Goal: Contribute content

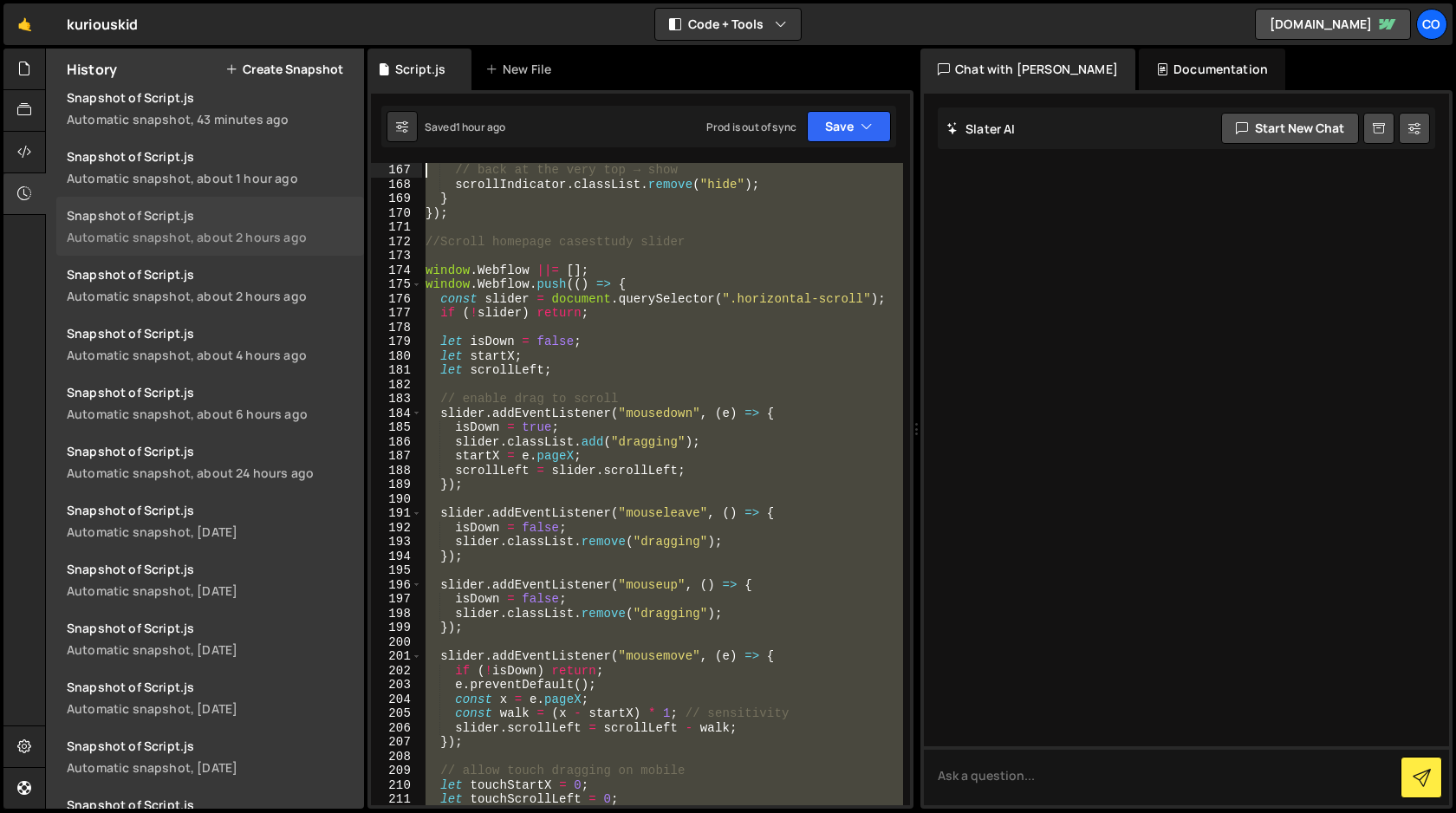
scroll to position [2216, 0]
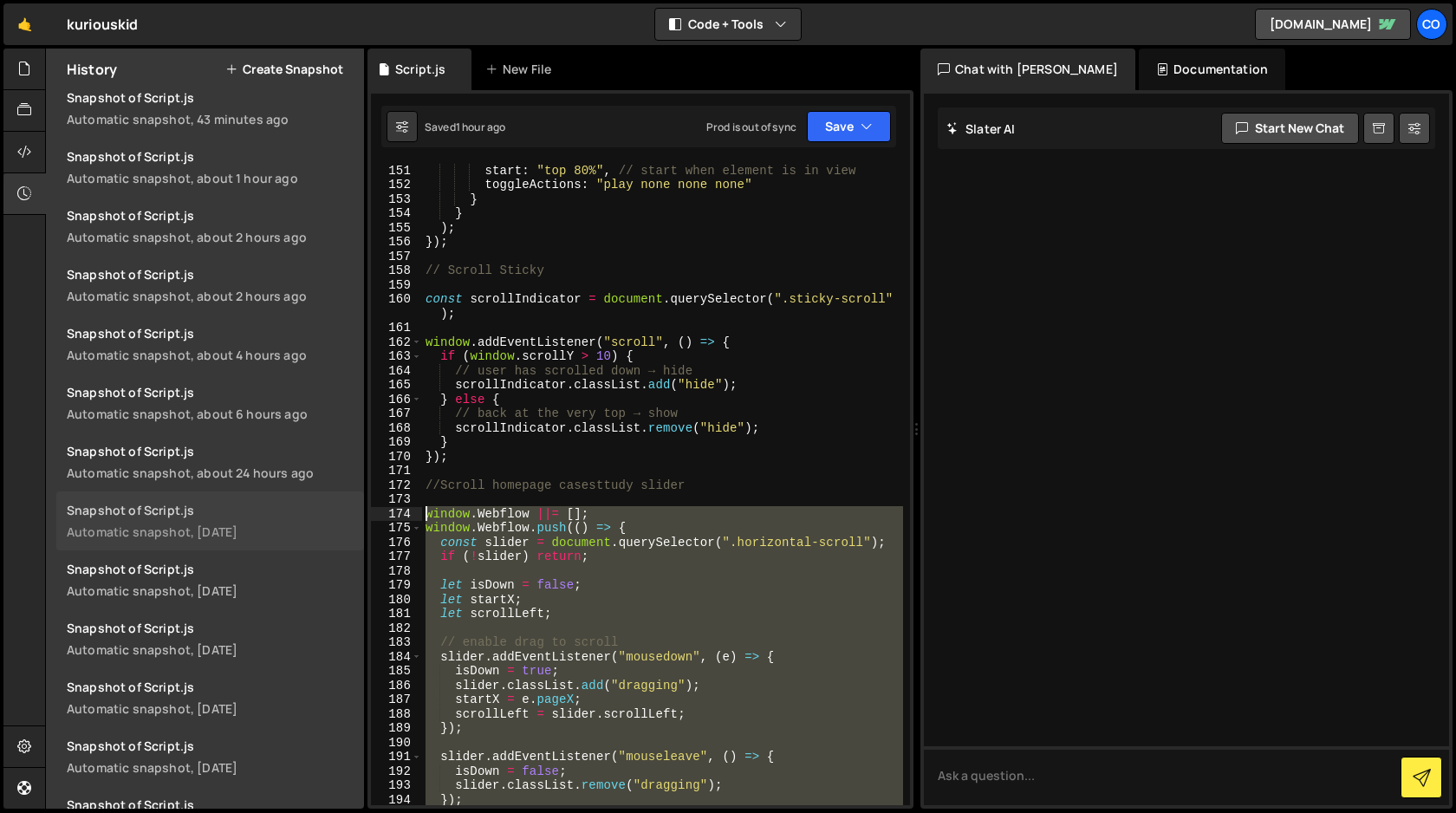
drag, startPoint x: 464, startPoint y: 722, endPoint x: 299, endPoint y: 506, distance: 271.8
click at [299, 506] on div "Files New File Javascript files 1 Script.js 0 CSS files Copy share link Edit Fi…" at bounding box center [750, 429] width 1411 height 761
type textarea "window.Webflow ||= []; window.Webflow.push(() => {"
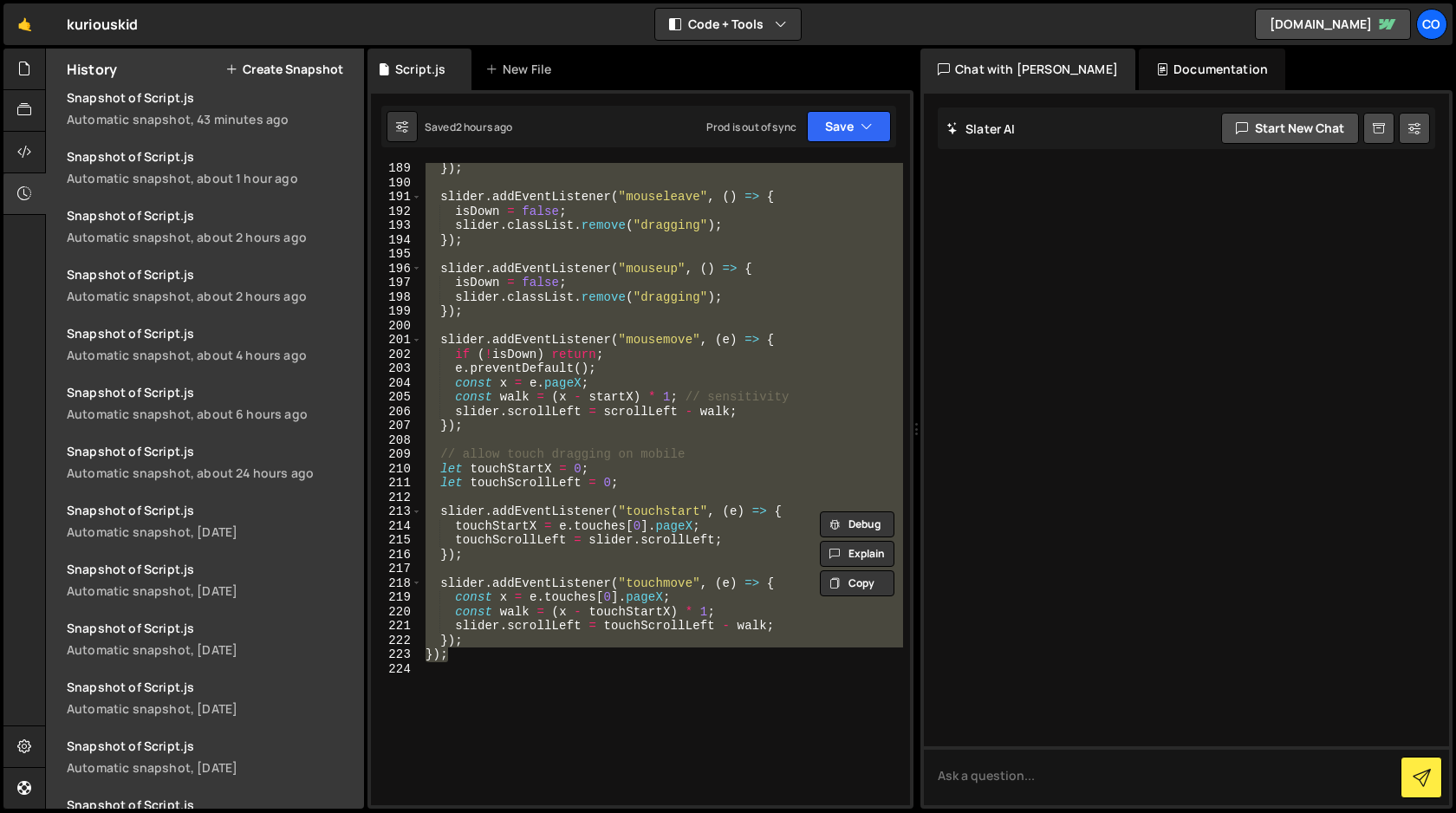
scroll to position [2779, 0]
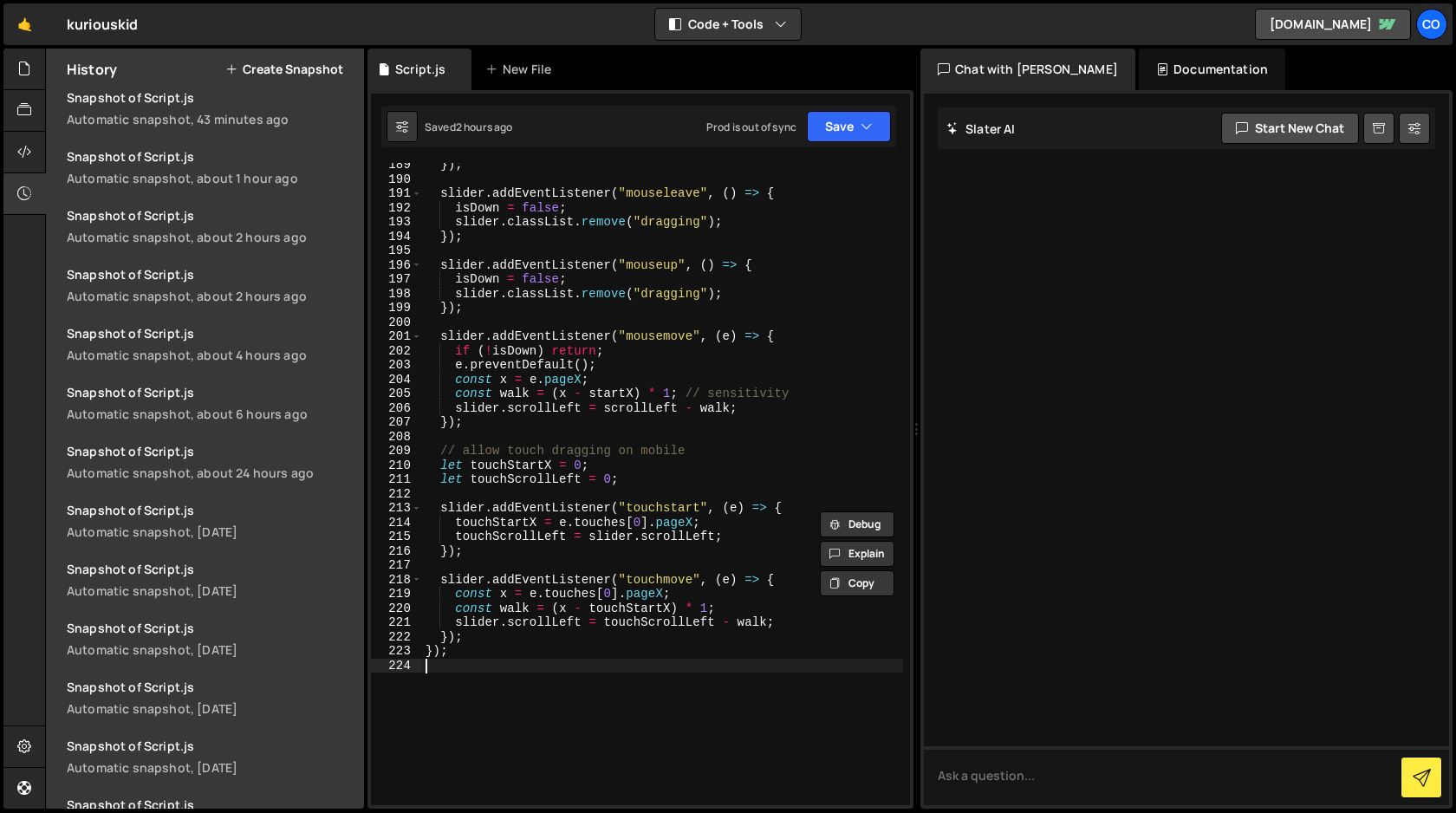
click at [527, 659] on div "}) ; slider . addEventListener ( "mouseleave" , ( ) => { isDown = false ; slide…" at bounding box center [663, 493] width 481 height 671
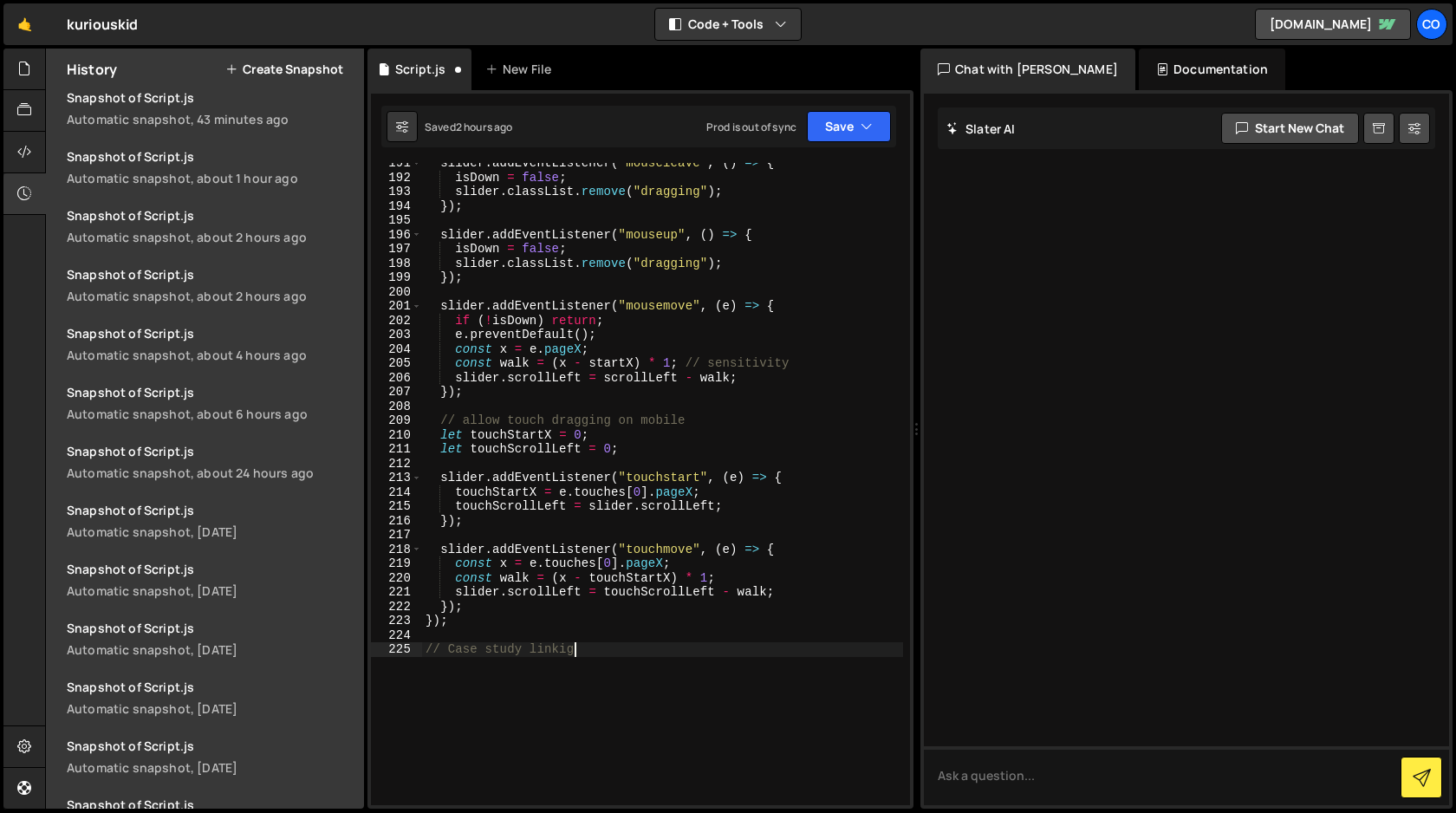
scroll to position [0, 10]
type textarea "// Case study linking"
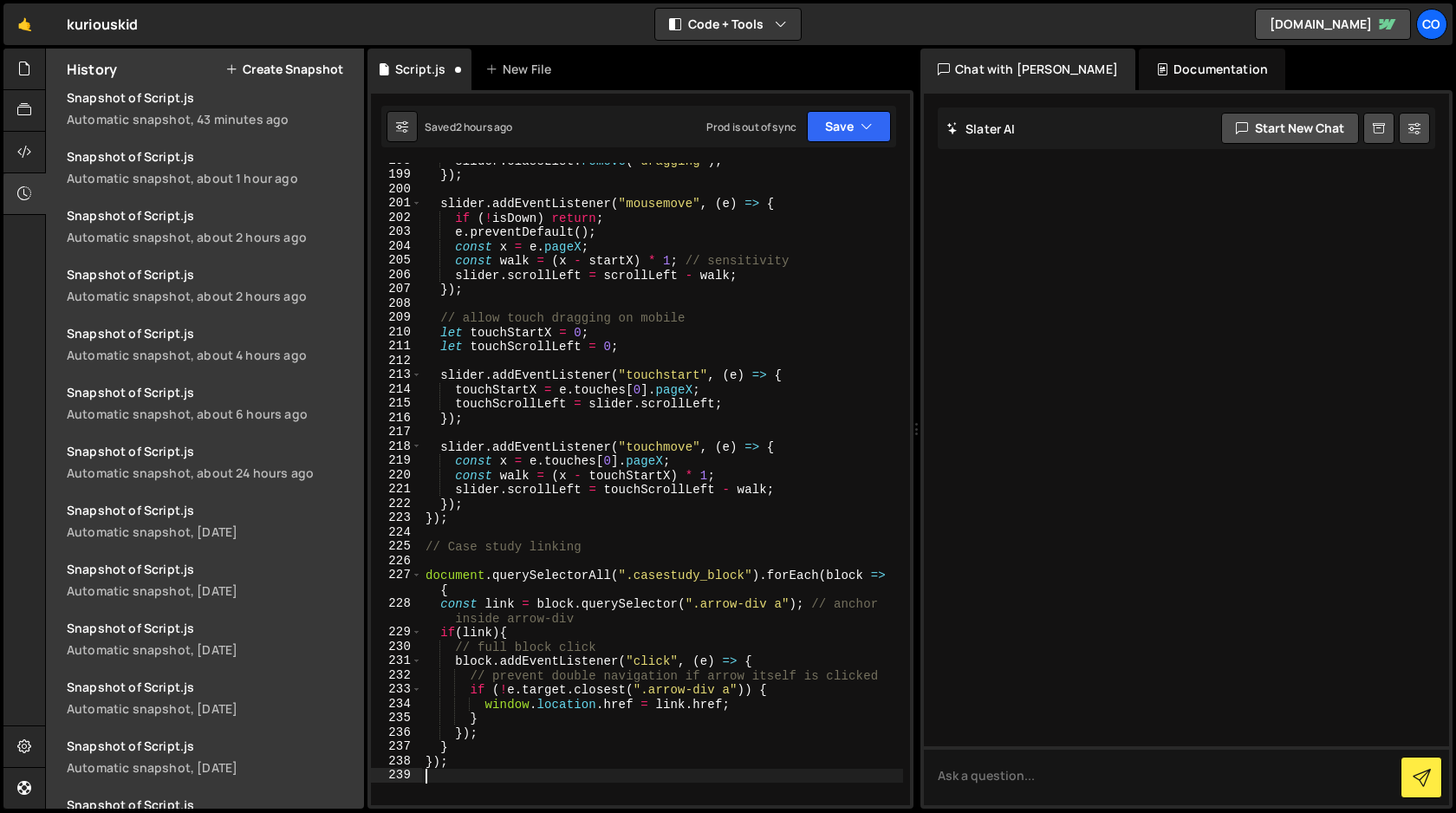
scroll to position [2913, 0]
click at [844, 126] on button "Save" at bounding box center [849, 126] width 84 height 31
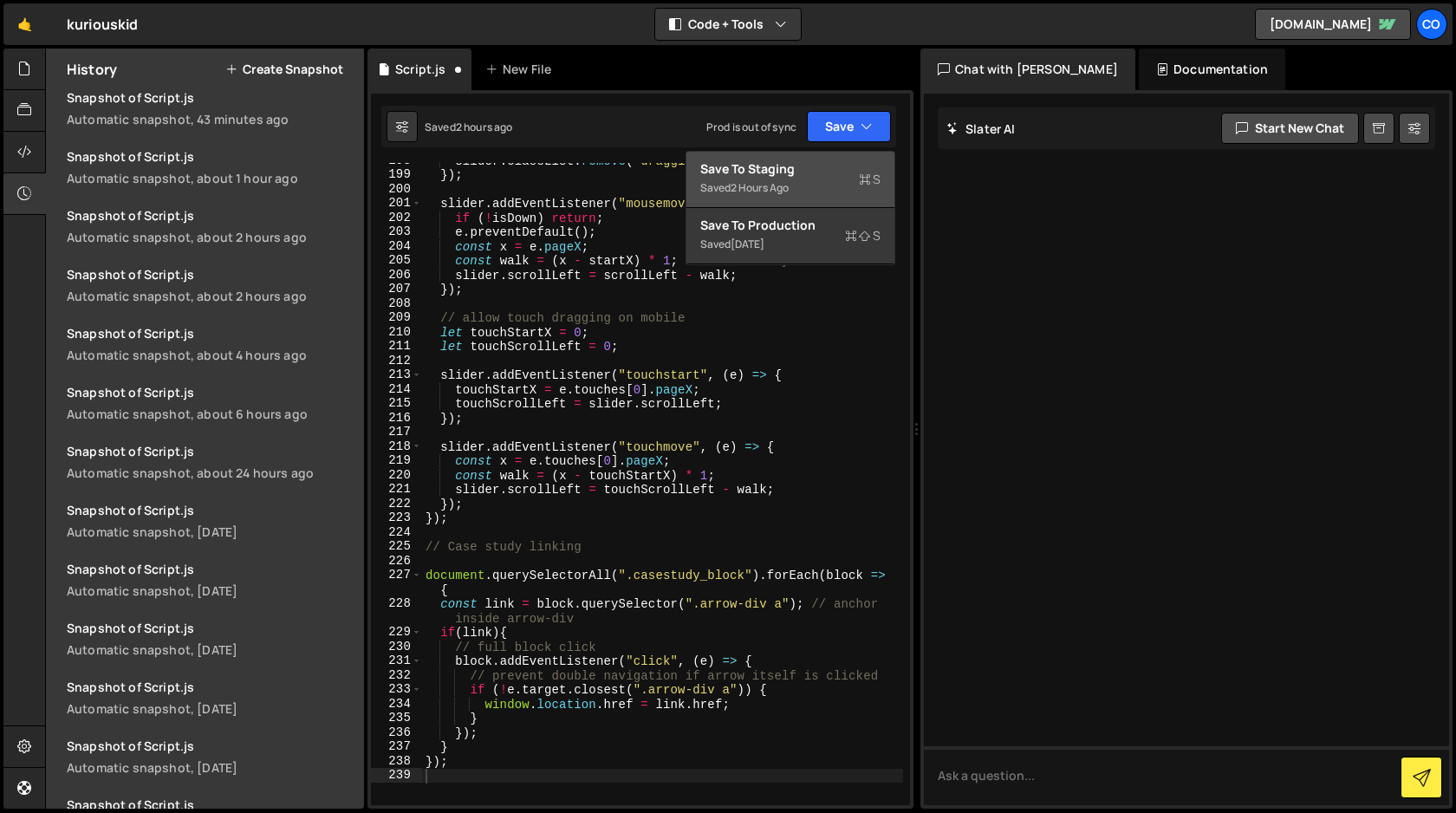
click at [796, 193] on div "Saved 2 hours ago" at bounding box center [790, 188] width 180 height 21
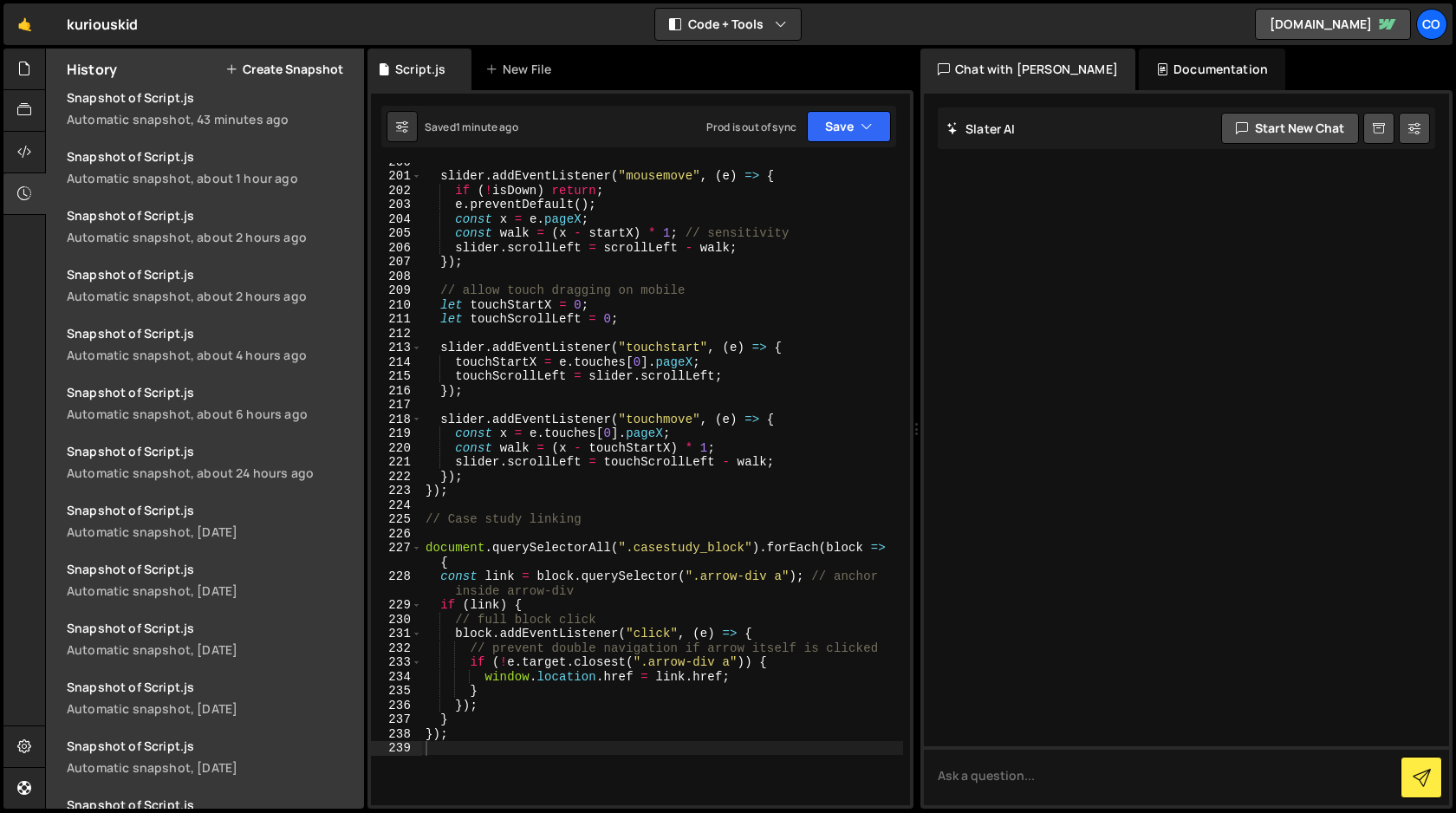
scroll to position [2944, 0]
click at [867, 131] on icon "button" at bounding box center [867, 126] width 12 height 17
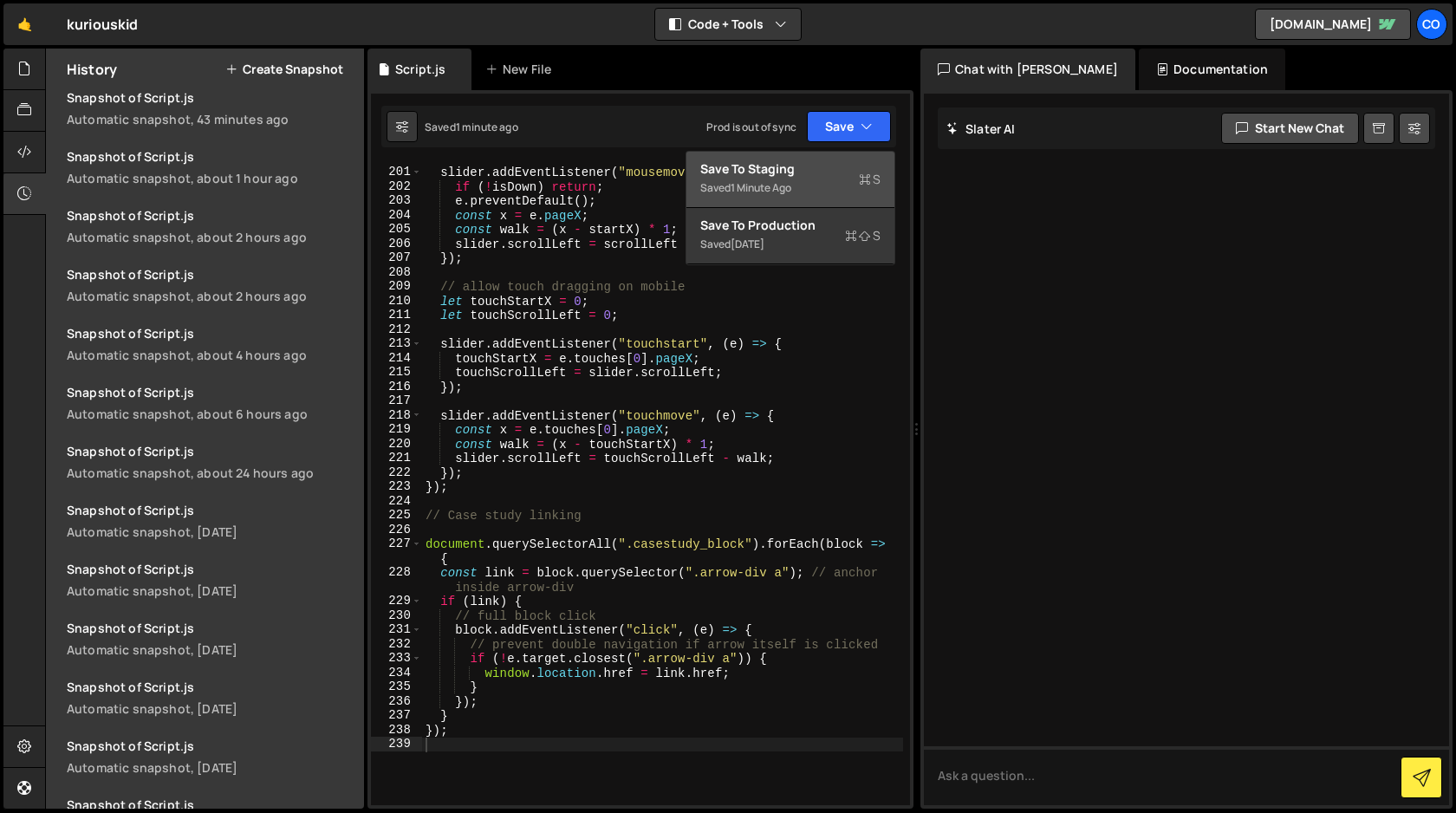
click at [841, 170] on div "Save to Staging S" at bounding box center [790, 168] width 180 height 17
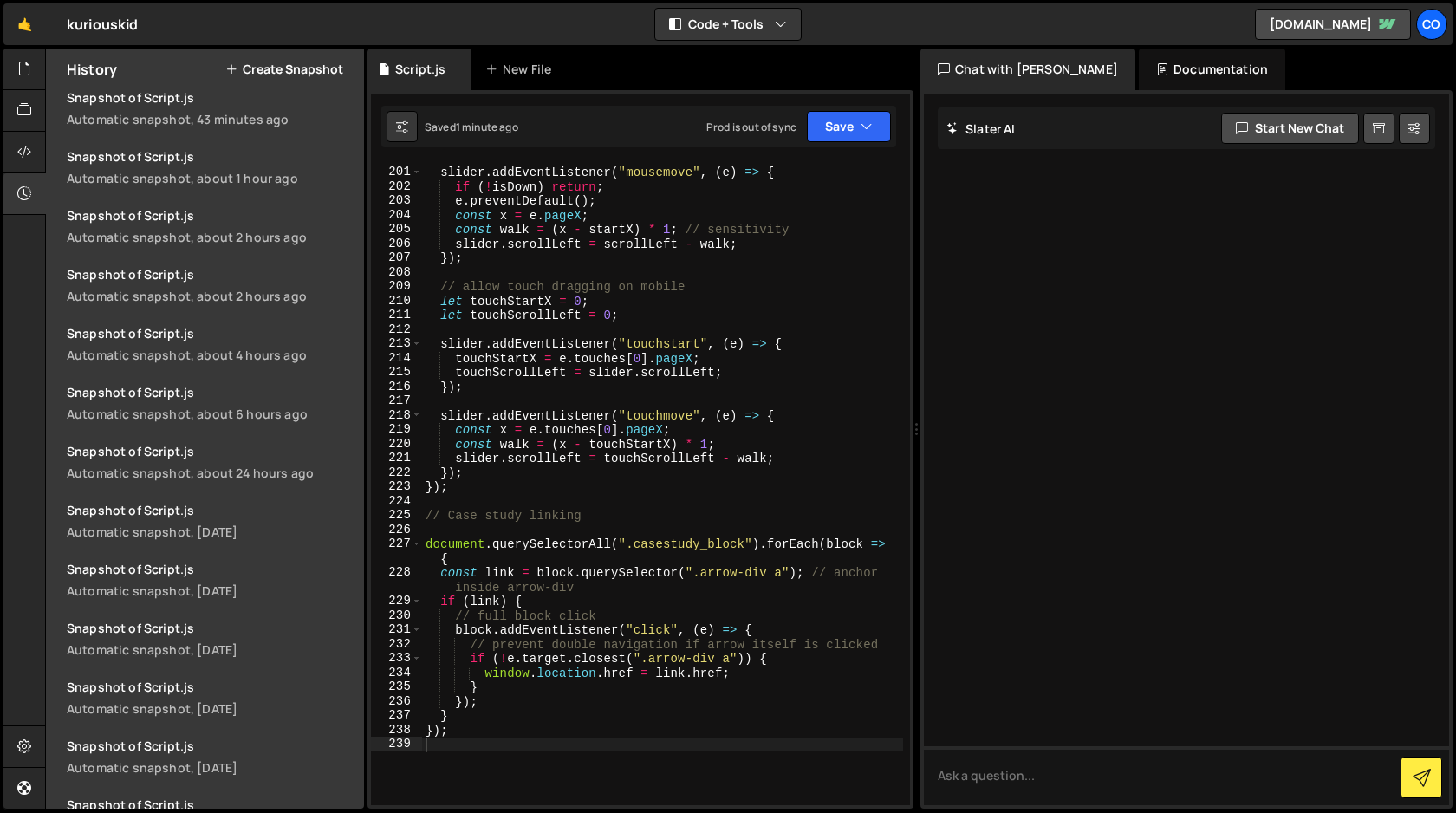
type textarea "const link = block.querySelector(".arrow-div a"); // anchor inside arrow-div"
drag, startPoint x: 769, startPoint y: 573, endPoint x: 702, endPoint y: 576, distance: 67.1
click at [702, 576] on div "slider . addEventListener ( "mousemove" , ( e ) => { if ( ! isDown ) return ; e…" at bounding box center [663, 486] width 481 height 671
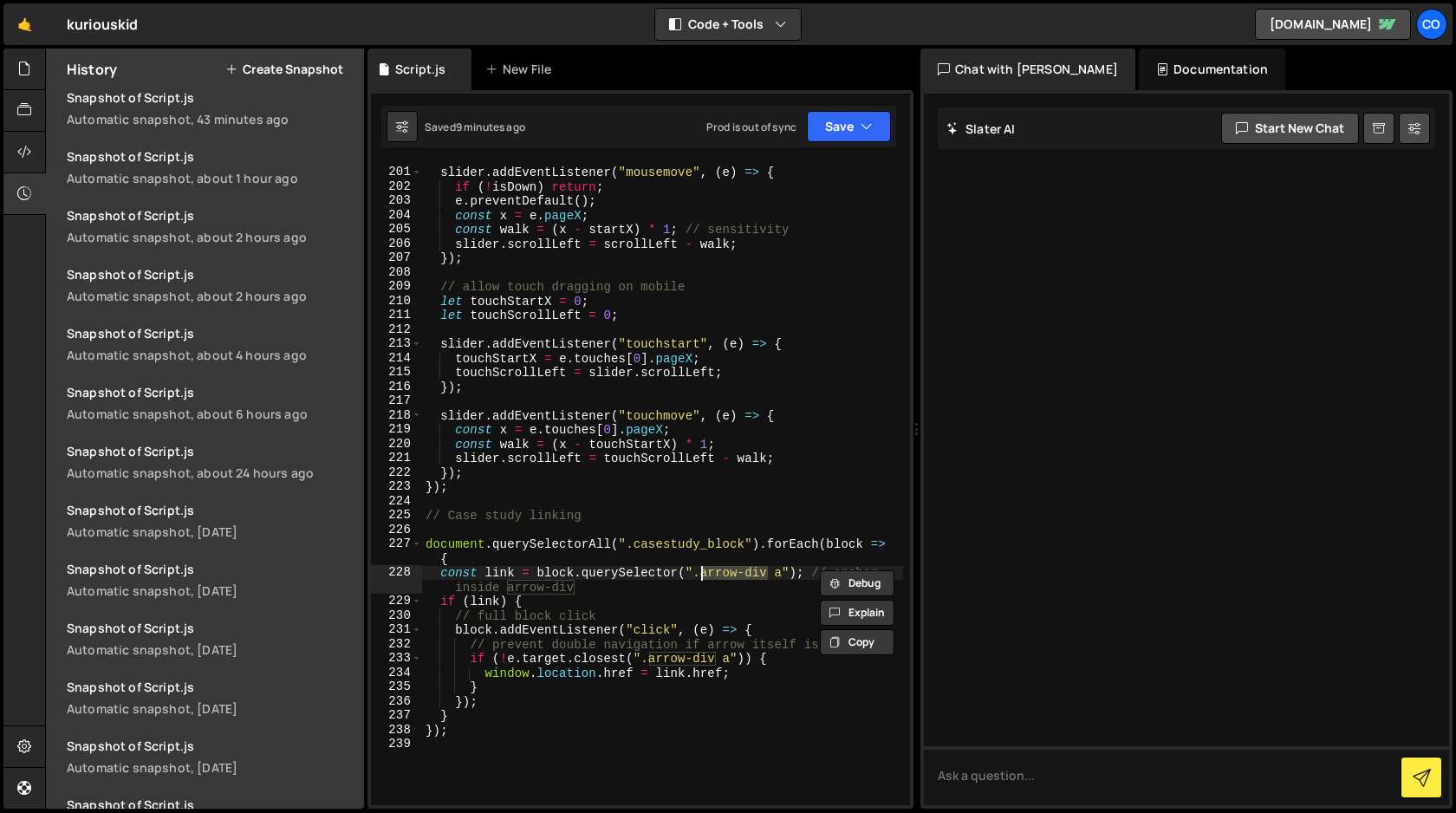
click at [728, 738] on div "slider . addEventListener ( "mousemove" , ( e ) => { if ( ! isDown ) return ; e…" at bounding box center [663, 486] width 481 height 671
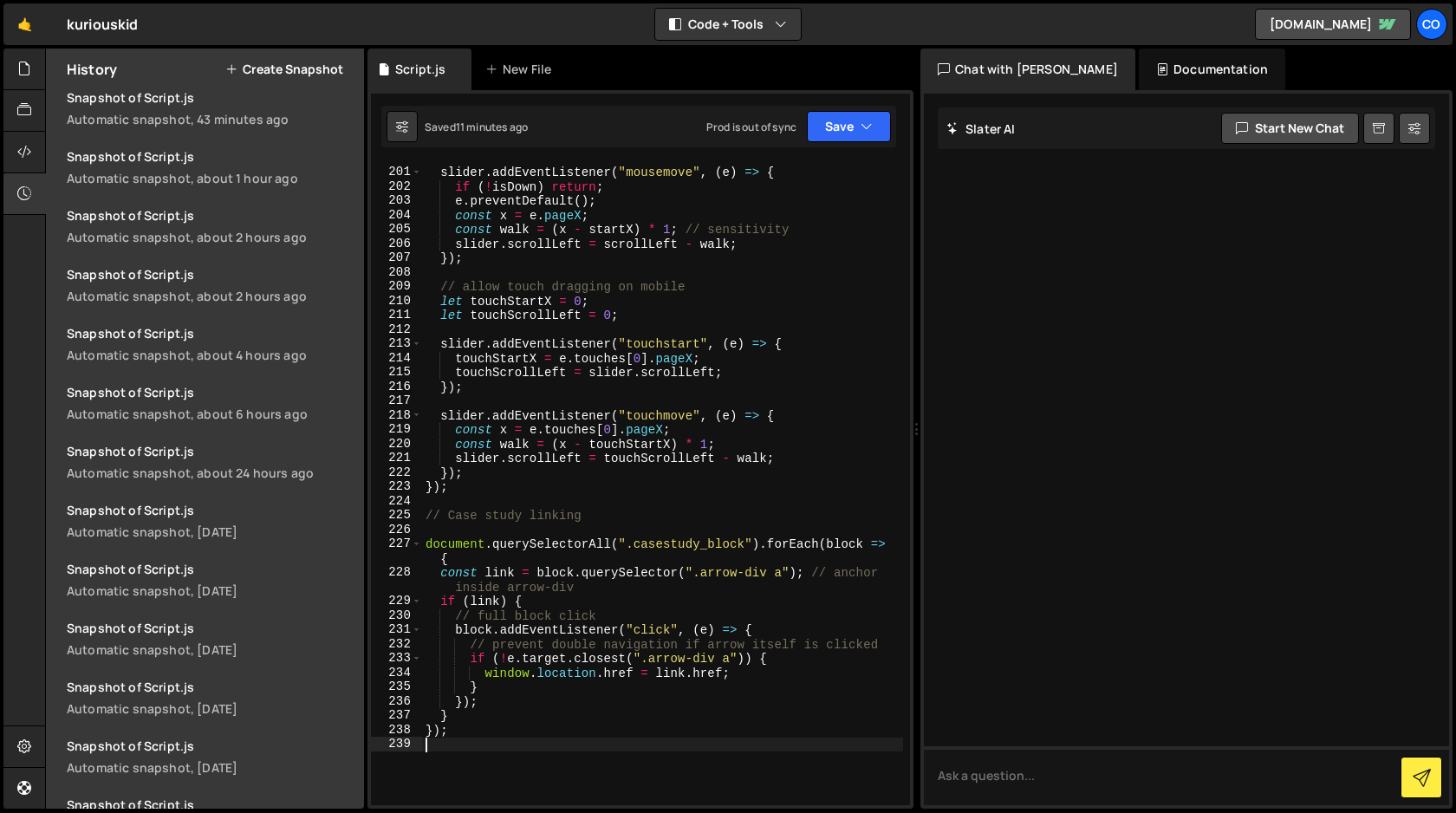
click at [460, 728] on div "slider . addEventListener ( "mousemove" , ( e ) => { if ( ! isDown ) return ; e…" at bounding box center [663, 486] width 481 height 671
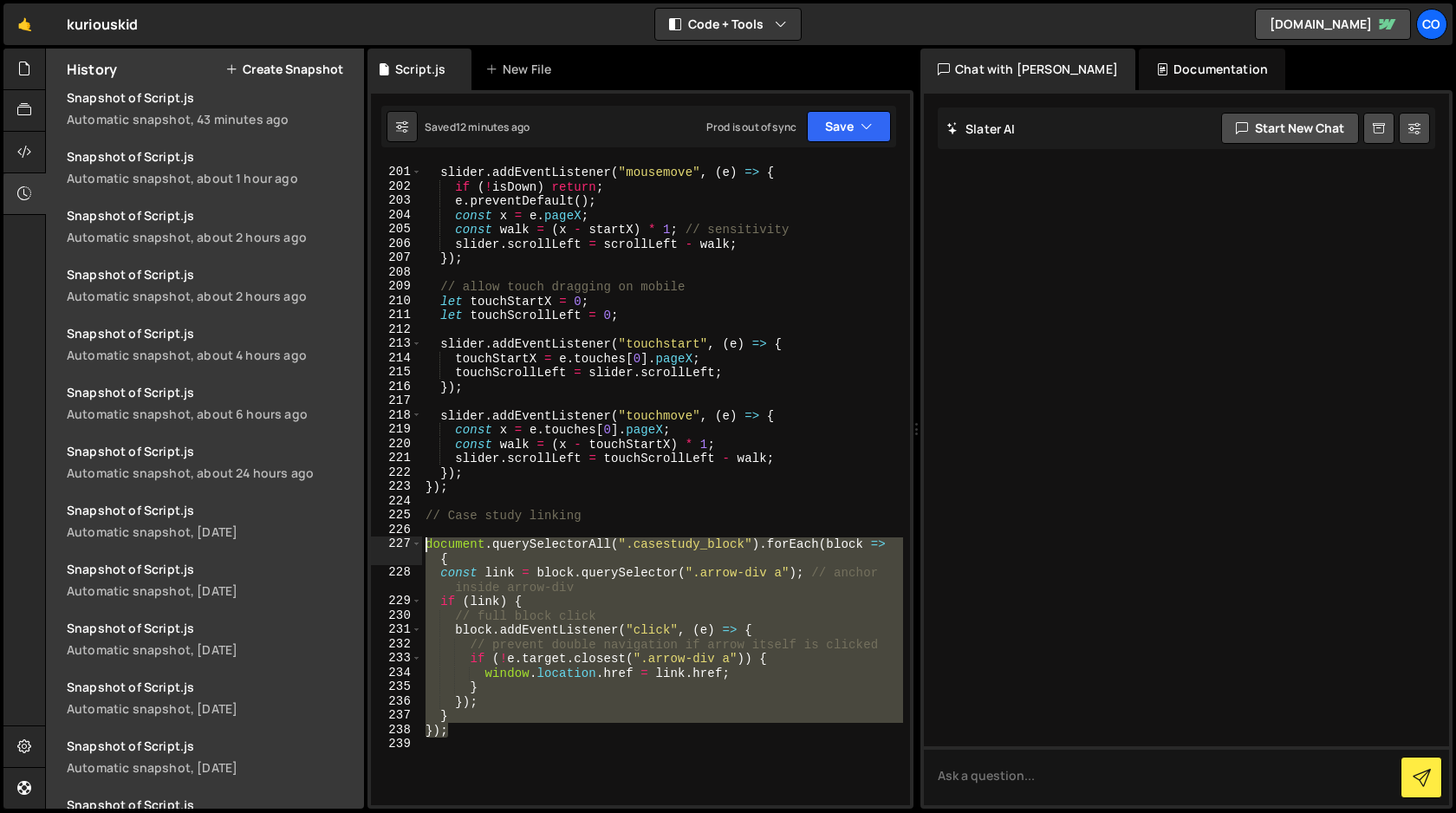
drag, startPoint x: 459, startPoint y: 730, endPoint x: 400, endPoint y: 548, distance: 191.3
click at [400, 548] on div "}); 200 201 202 203 204 205 206 207 208 209 210 211 212 213 214 215 216 217 218…" at bounding box center [640, 484] width 539 height 642
type textarea "document.querySelectorAll(".casestudy_block").forEach(block => { const link = b…"
paste textarea
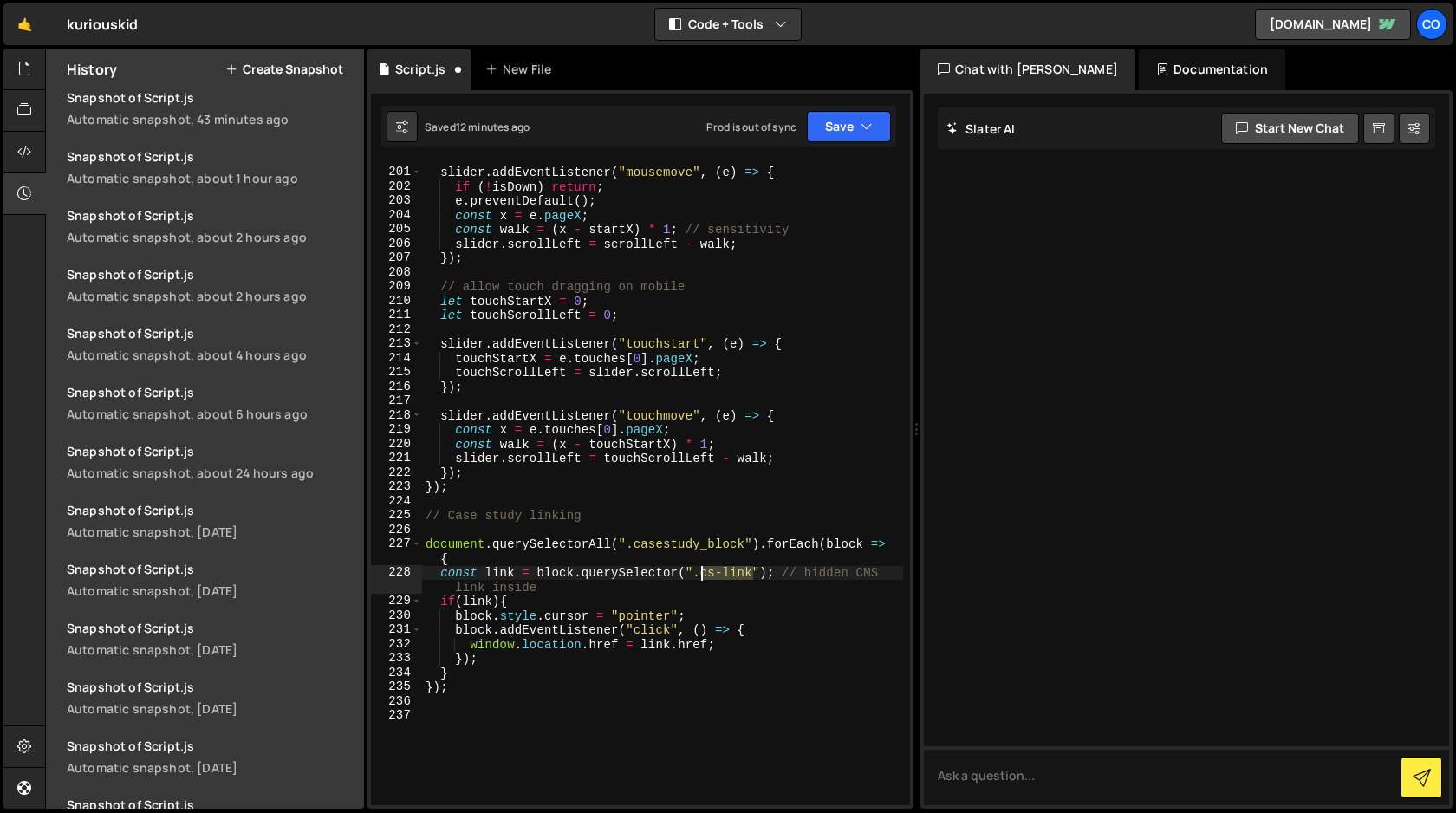
drag, startPoint x: 755, startPoint y: 572, endPoint x: 703, endPoint y: 573, distance: 52.0
click at [703, 573] on div "slider . addEventListener ( "mousemove" , ( e ) => { if ( ! isDown ) return ; e…" at bounding box center [663, 486] width 481 height 671
click at [852, 130] on button "Save" at bounding box center [849, 126] width 84 height 31
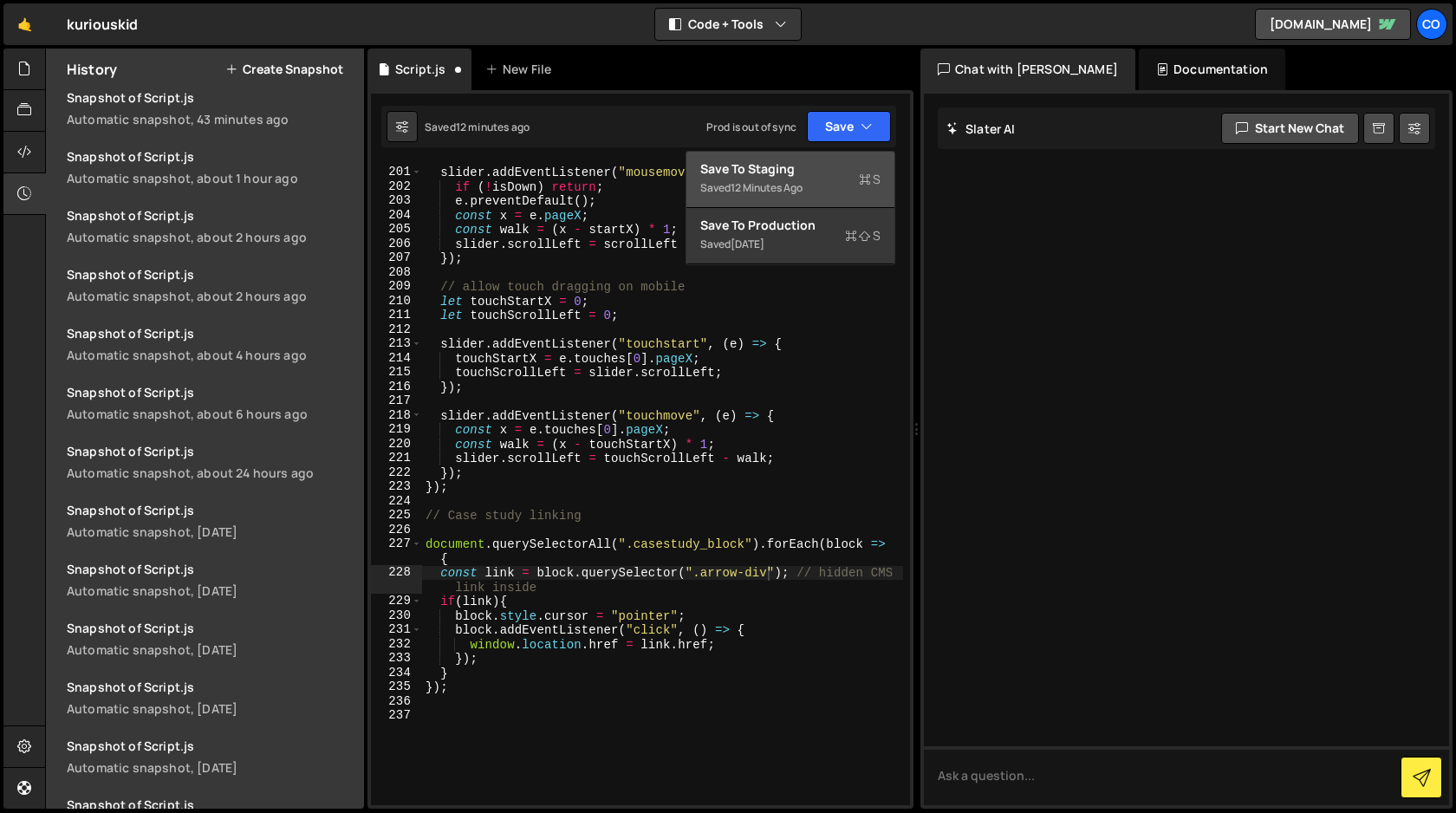
click at [828, 178] on div "Saved 12 minutes ago" at bounding box center [790, 188] width 180 height 21
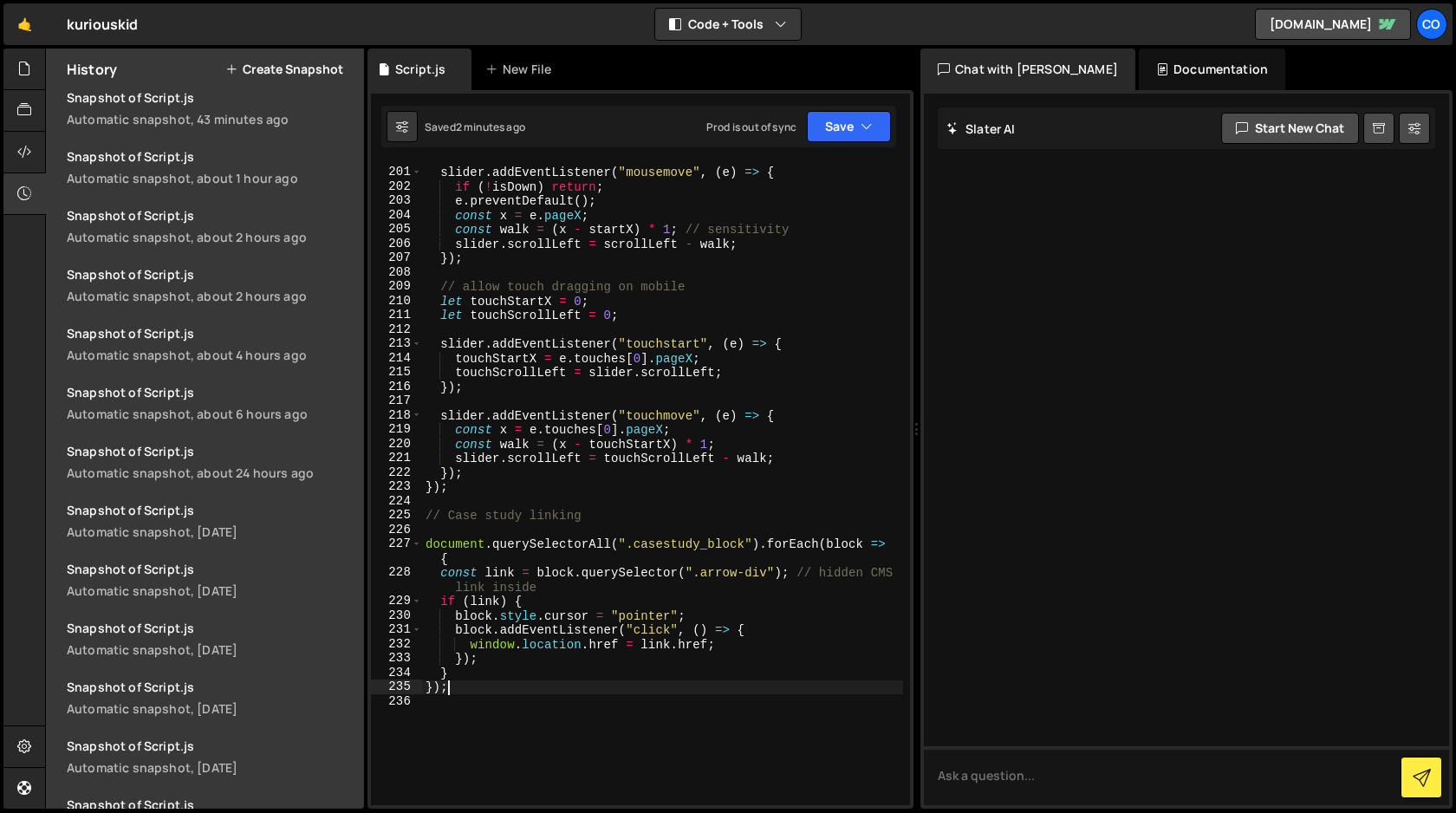
scroll to position [0, 1]
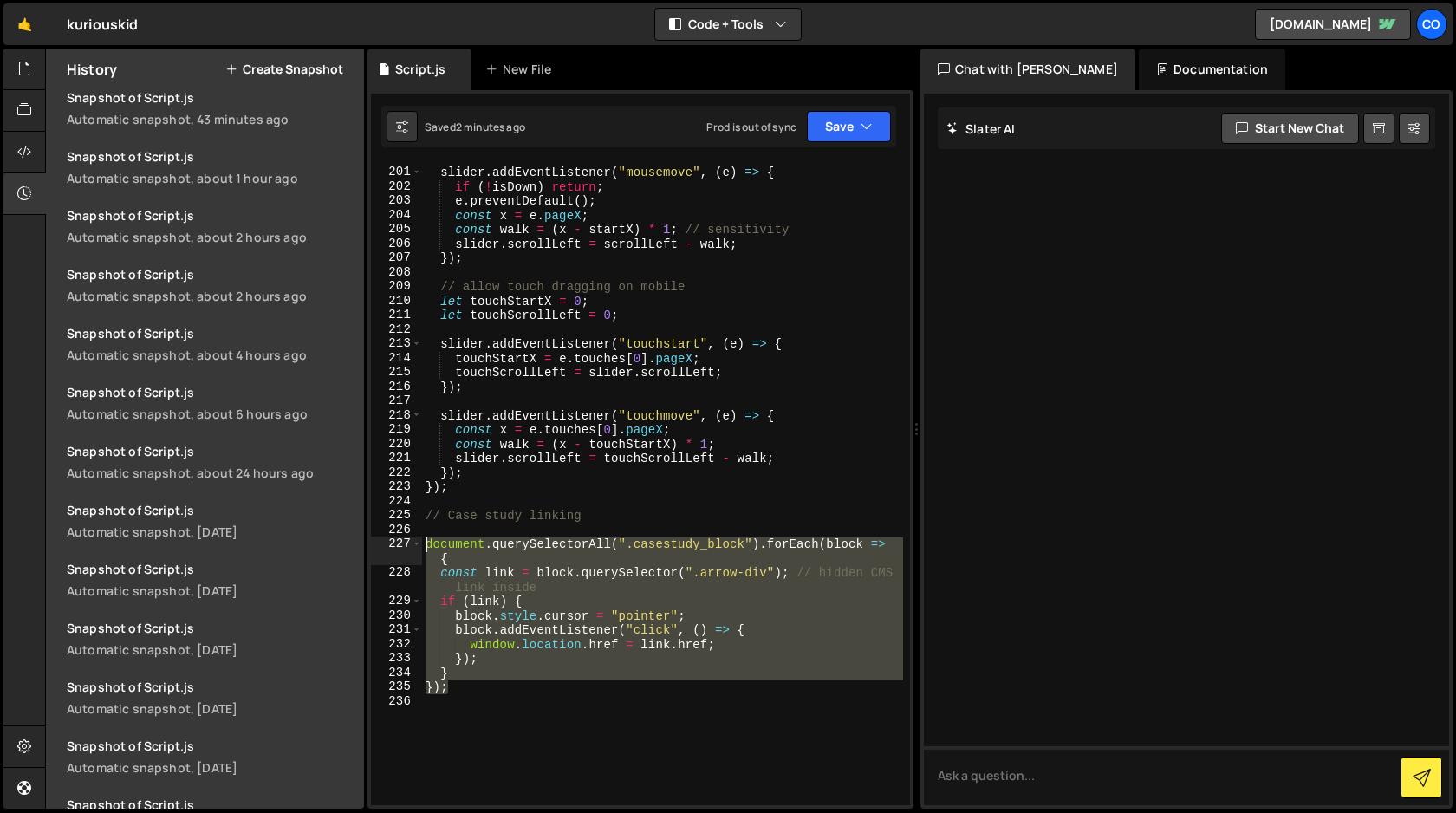
drag, startPoint x: 454, startPoint y: 687, endPoint x: 404, endPoint y: 545, distance: 150.5
click at [404, 545] on div "}); 200 201 202 203 204 205 206 207 208 209 210 211 212 213 214 215 216 217 218…" at bounding box center [640, 484] width 539 height 642
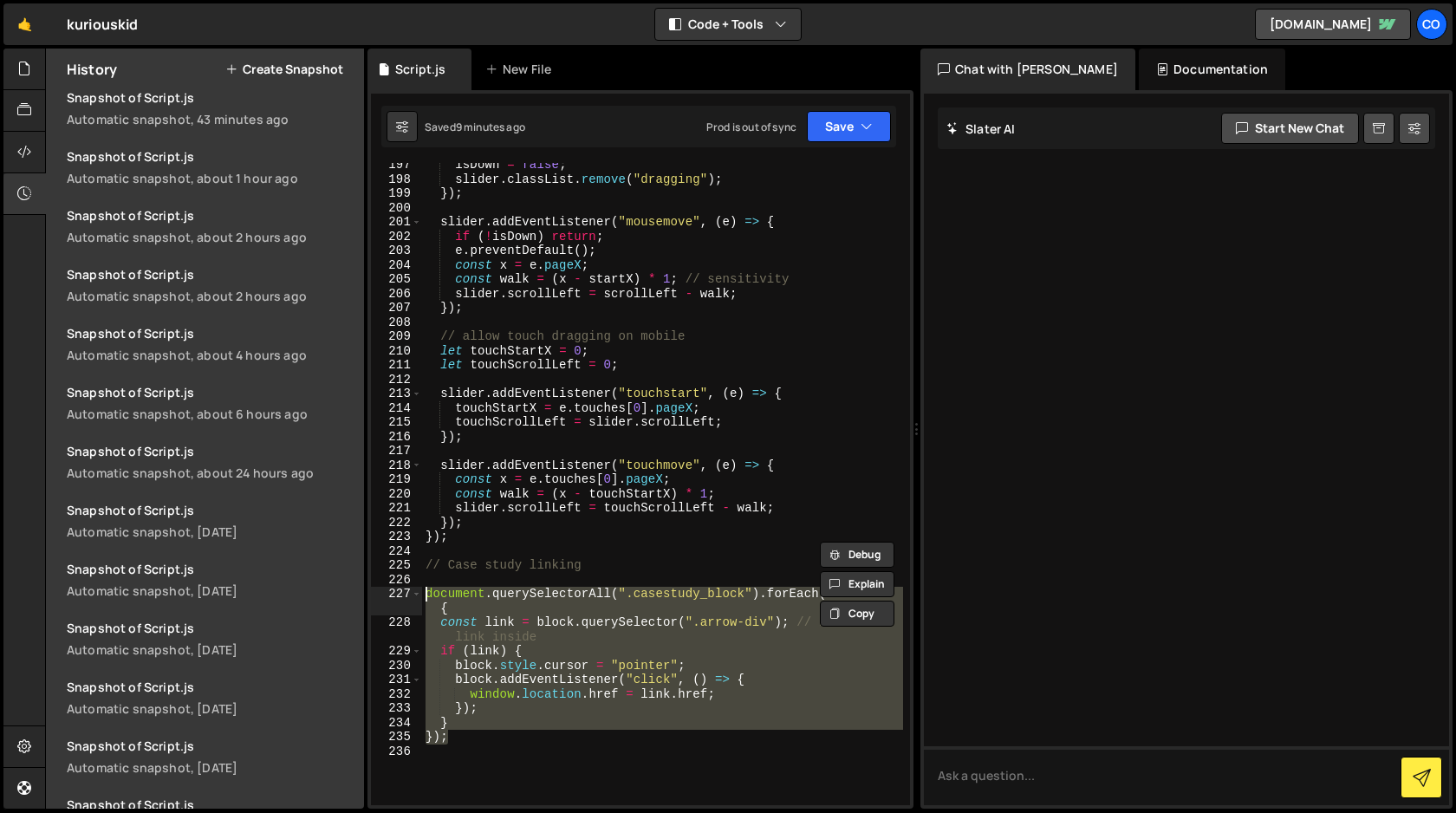
scroll to position [2892, 0]
click at [457, 539] on div "isDown = false ; slider . classList . remove ( "dragging" ) ; }) ; slider . add…" at bounding box center [663, 494] width 481 height 671
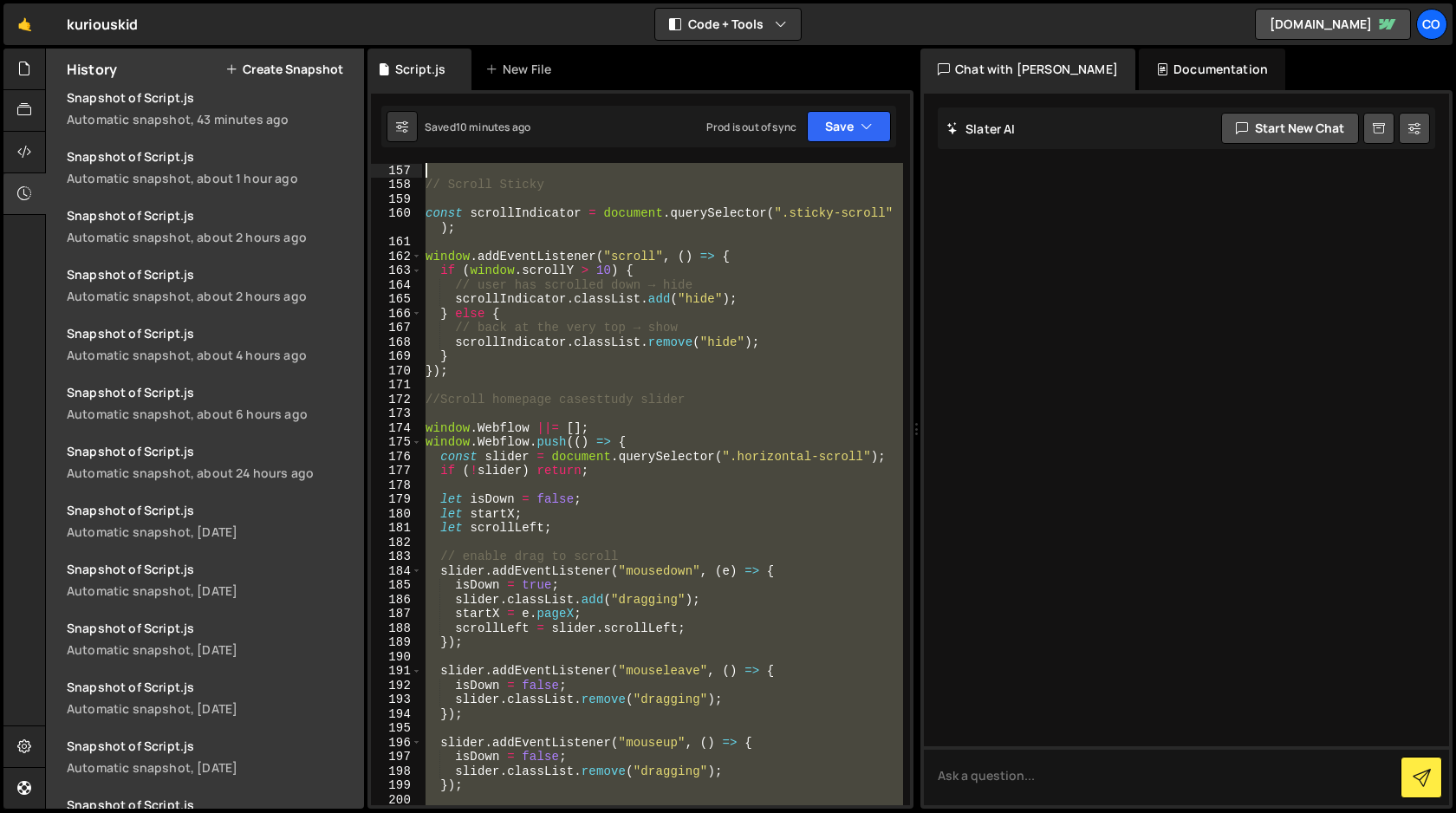
scroll to position [2216, 0]
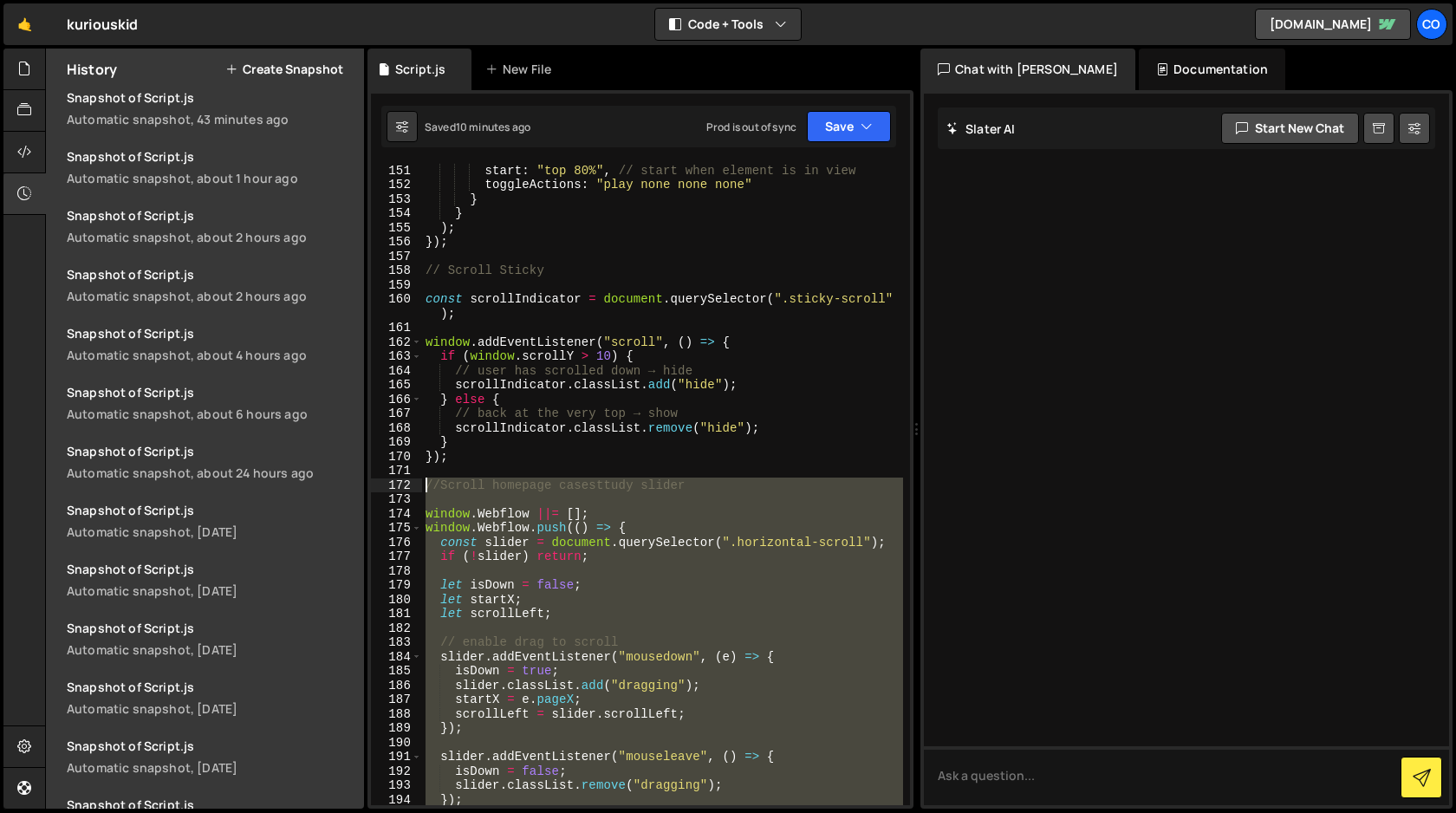
drag, startPoint x: 457, startPoint y: 539, endPoint x: 374, endPoint y: 489, distance: 96.9
click at [374, 489] on div "}); 151 152 153 154 155 156 157 158 159 160 161 162 163 164 165 166 167 168 169…" at bounding box center [640, 484] width 539 height 642
type textarea "//Scroll homepage casesttudy slider"
paste textarea
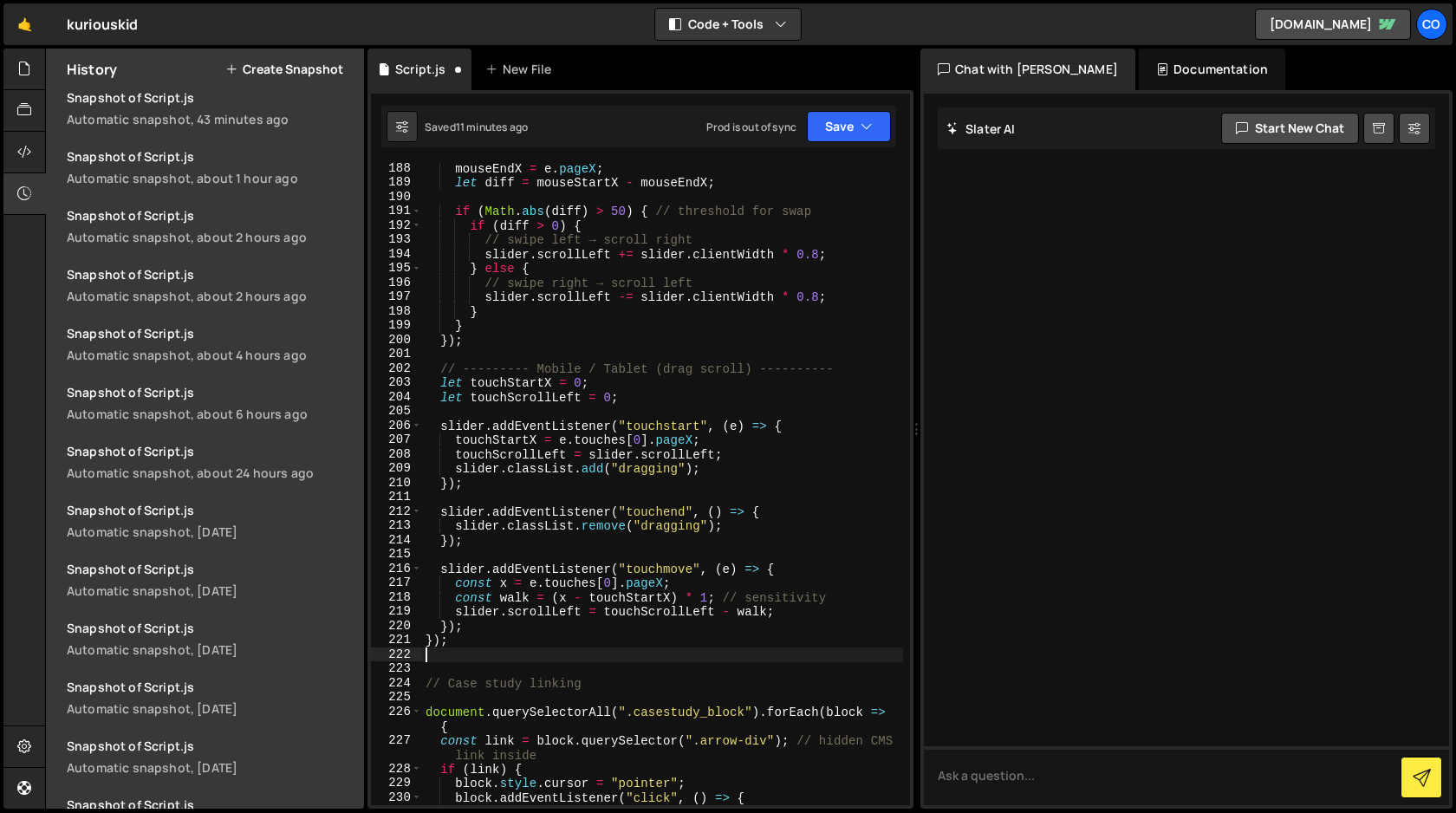
scroll to position [2771, 0]
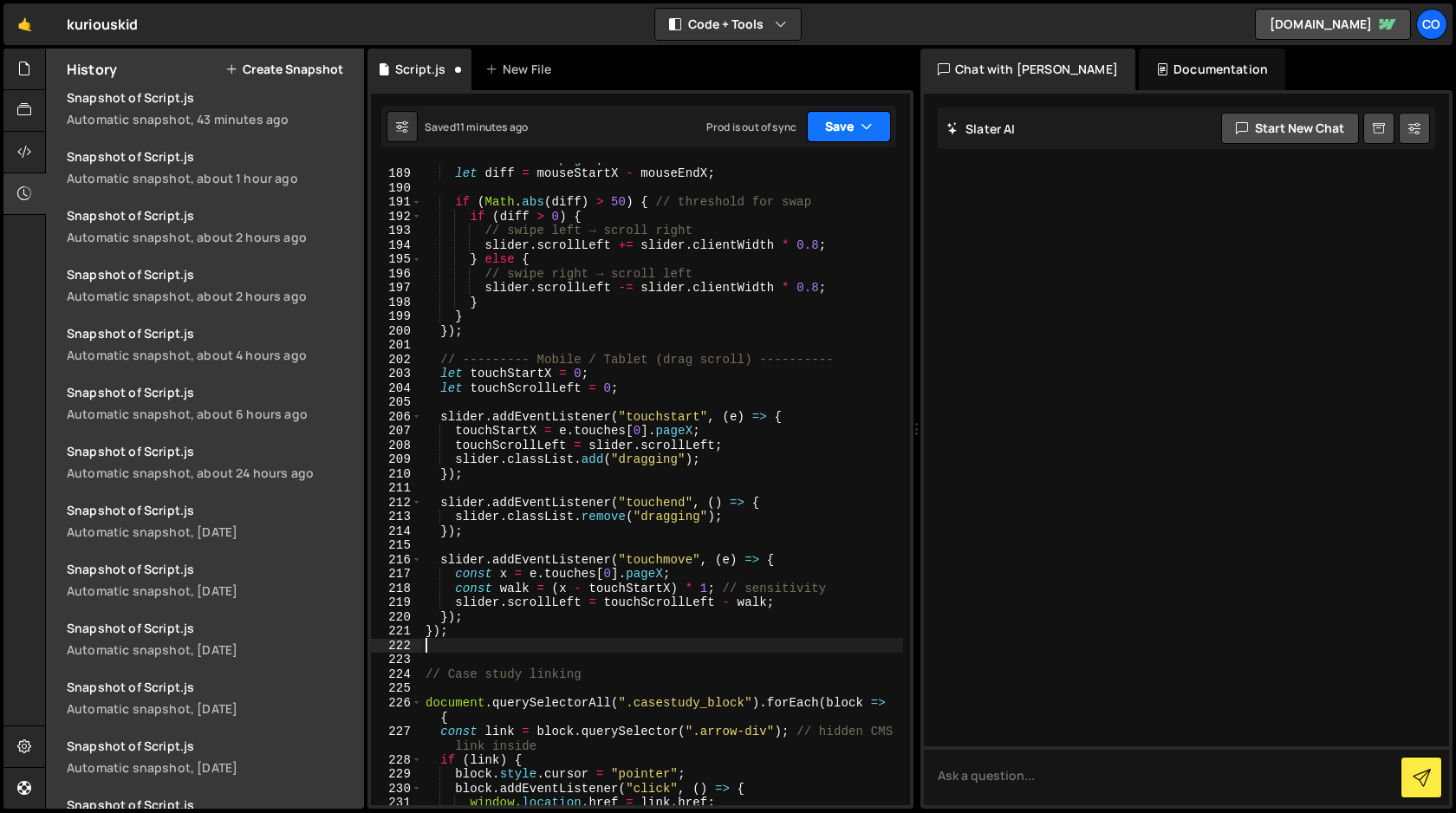
click at [850, 132] on button "Save" at bounding box center [849, 126] width 84 height 31
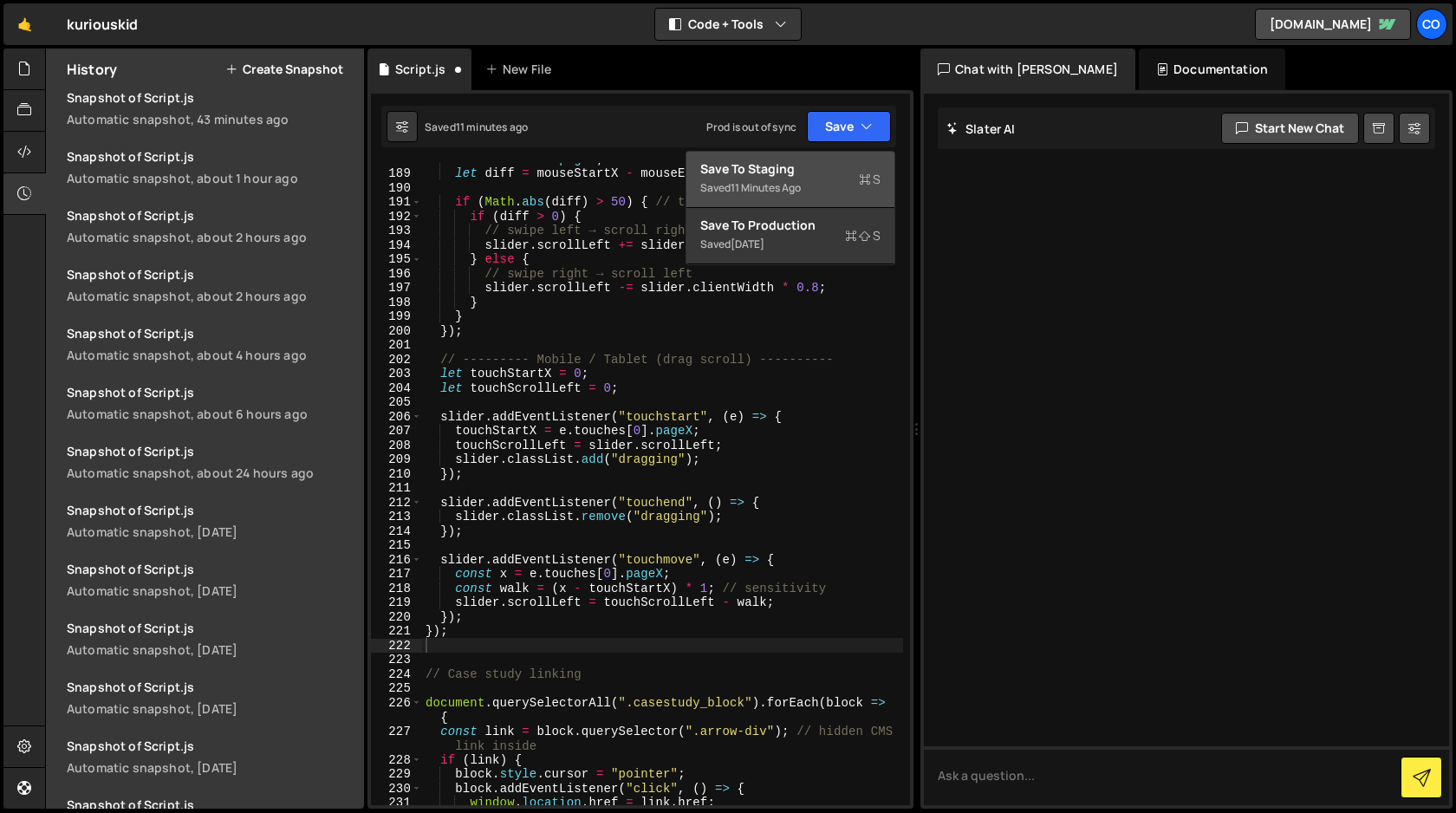
click at [829, 174] on div "Save to Staging S" at bounding box center [790, 168] width 180 height 17
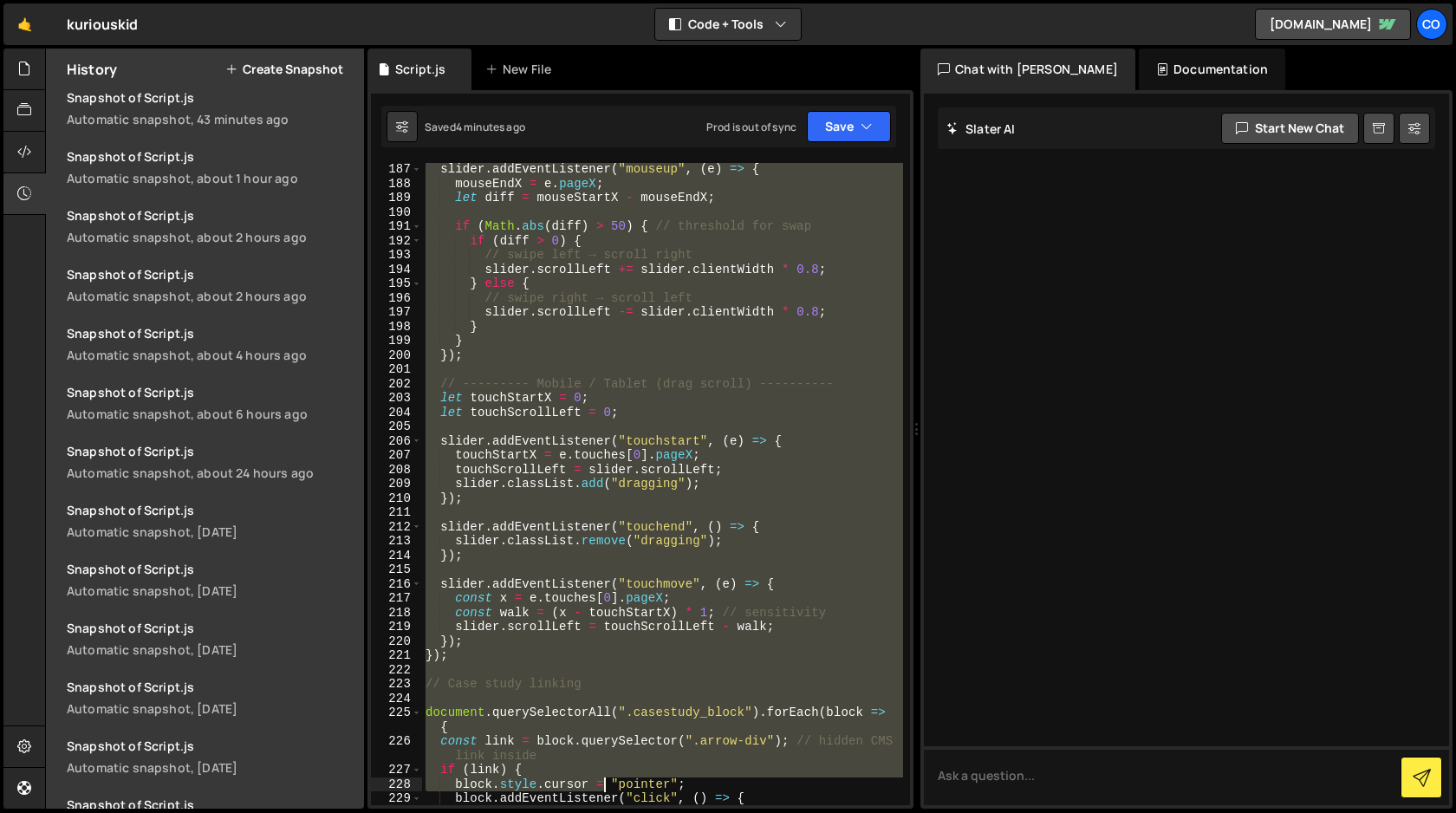
scroll to position [2746, 0]
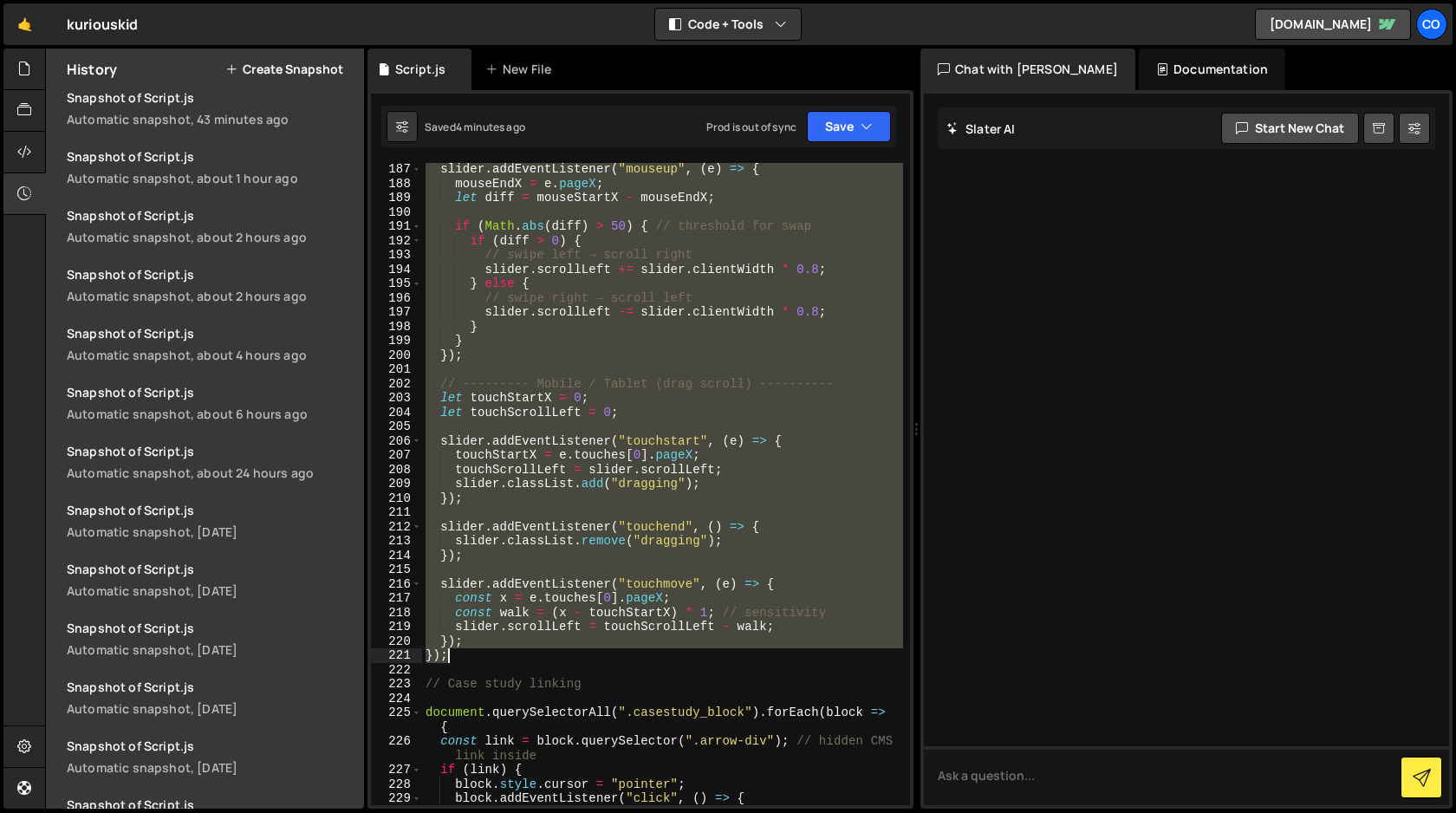
drag, startPoint x: 425, startPoint y: 407, endPoint x: 570, endPoint y: 654, distance: 286.4
click at [570, 654] on div "slider . addEventListener ( "mouseup" , ( e ) => { mouseEndX = e . pageX ; let …" at bounding box center [663, 497] width 481 height 671
type textarea "}); });"
paste textarea
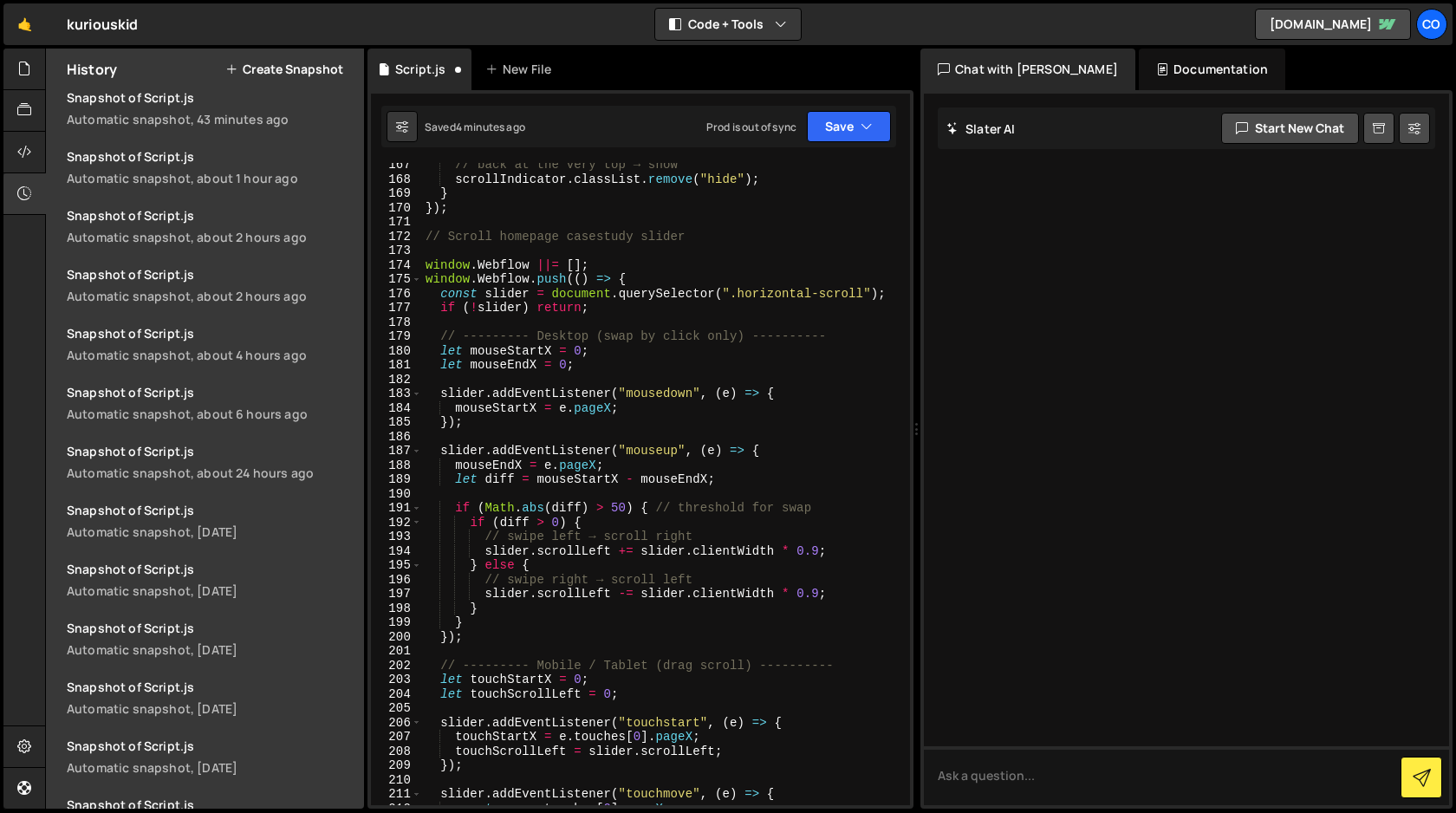
scroll to position [2459, 0]
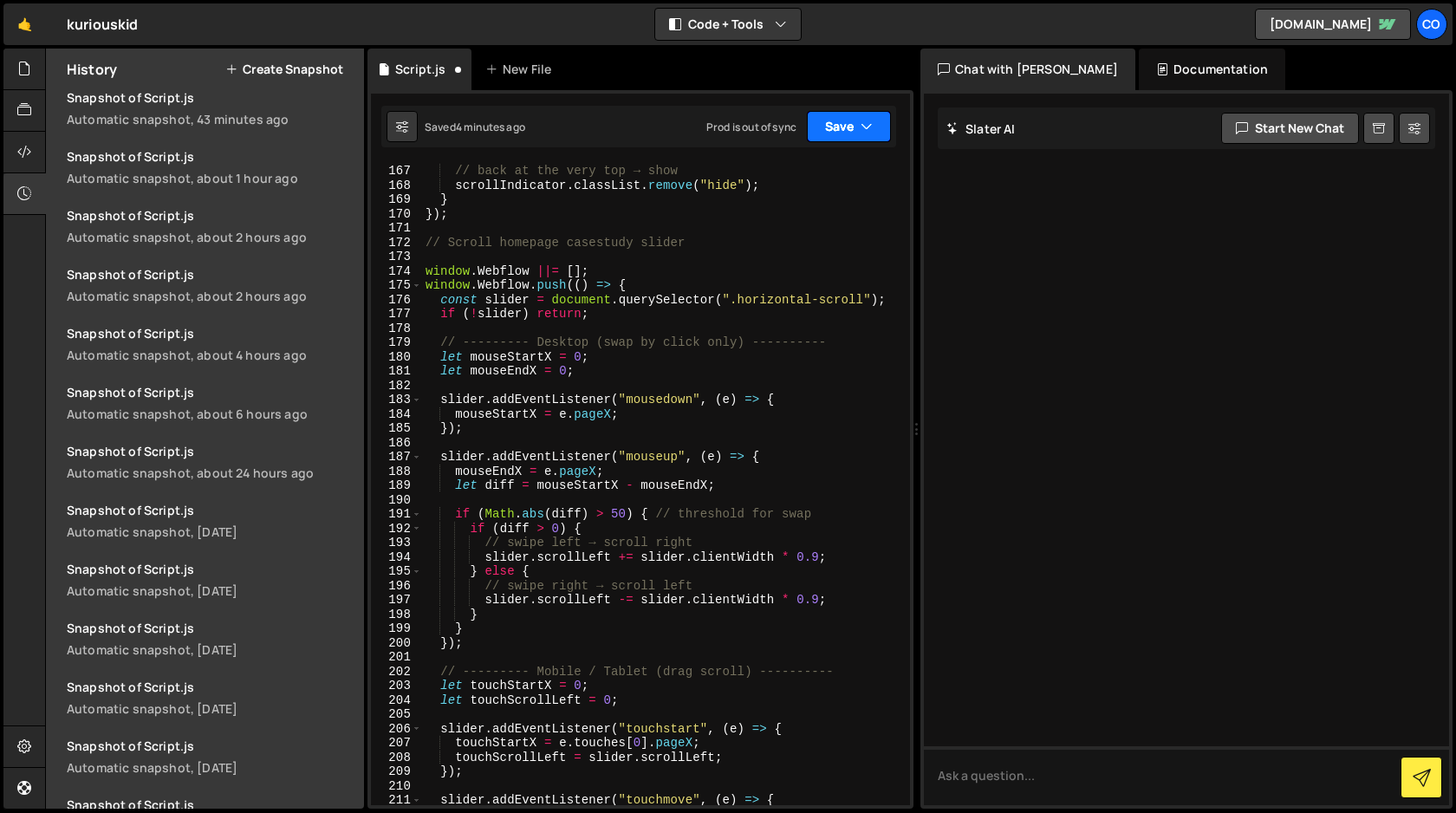
click at [840, 125] on button "Save" at bounding box center [849, 126] width 84 height 31
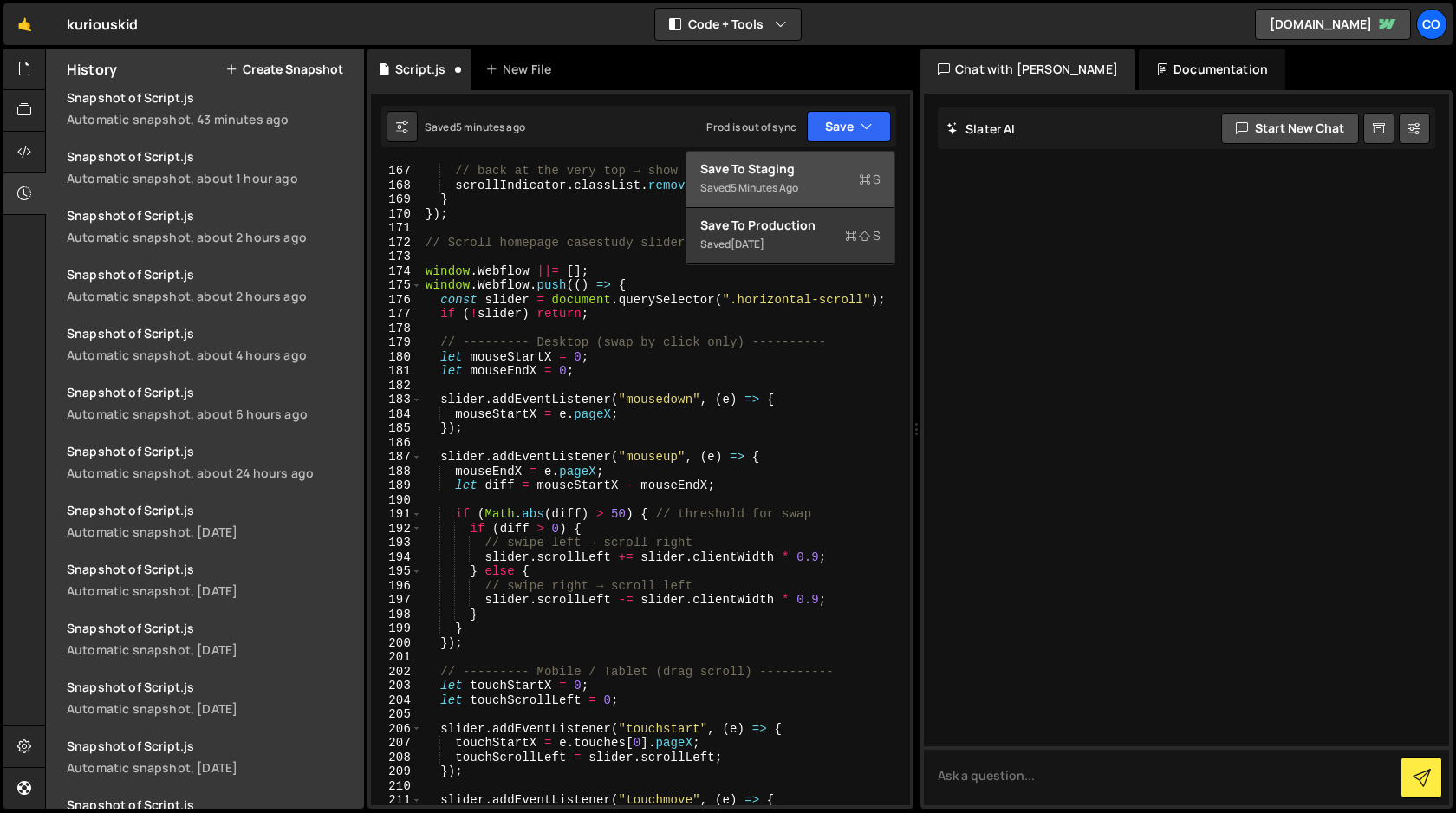
click at [832, 168] on div "Save to Staging S" at bounding box center [790, 168] width 180 height 17
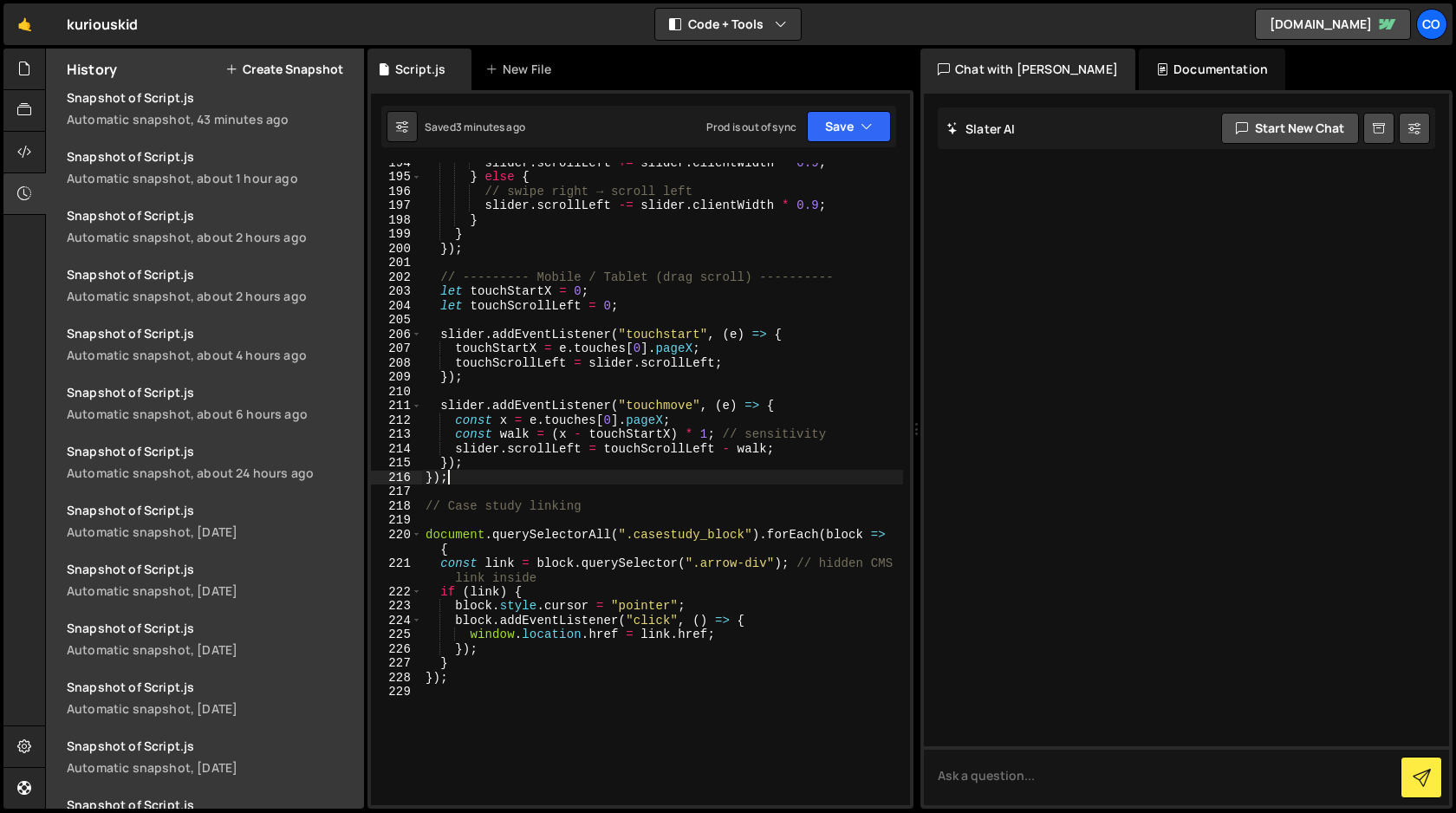
click at [449, 479] on div "slider . scrollLeft += slider . clientWidth * 0.9 ; } else { // swipe right → s…" at bounding box center [663, 490] width 481 height 671
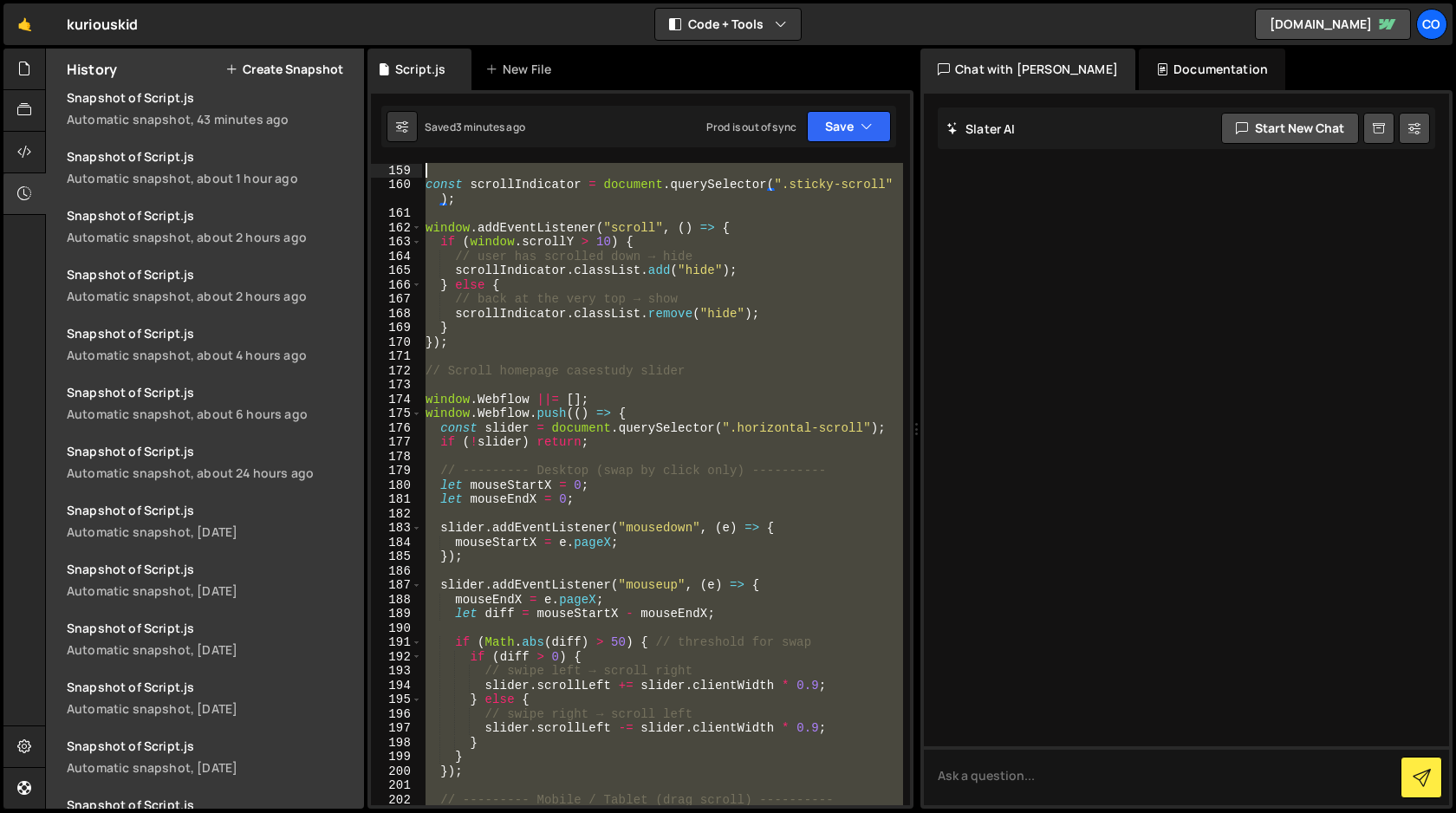
scroll to position [2288, 0]
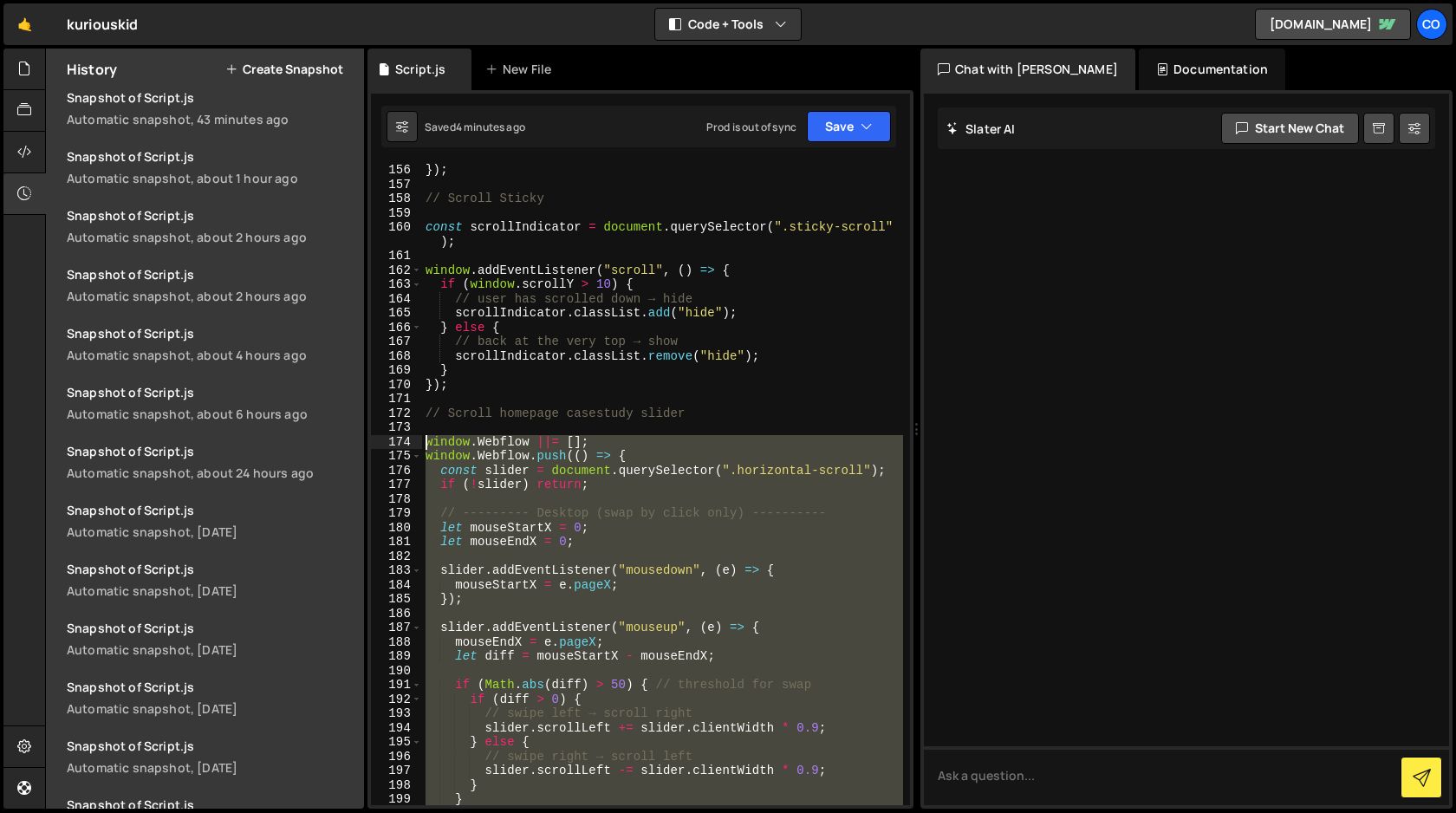
drag, startPoint x: 449, startPoint y: 479, endPoint x: 383, endPoint y: 438, distance: 77.7
click at [383, 438] on div "}); 156 157 158 159 160 161 162 163 164 165 166 167 168 169 170 171 172 173 174…" at bounding box center [640, 484] width 539 height 642
type textarea "window.Webflow ||= []; window.Webflow.push(() => {"
paste textarea
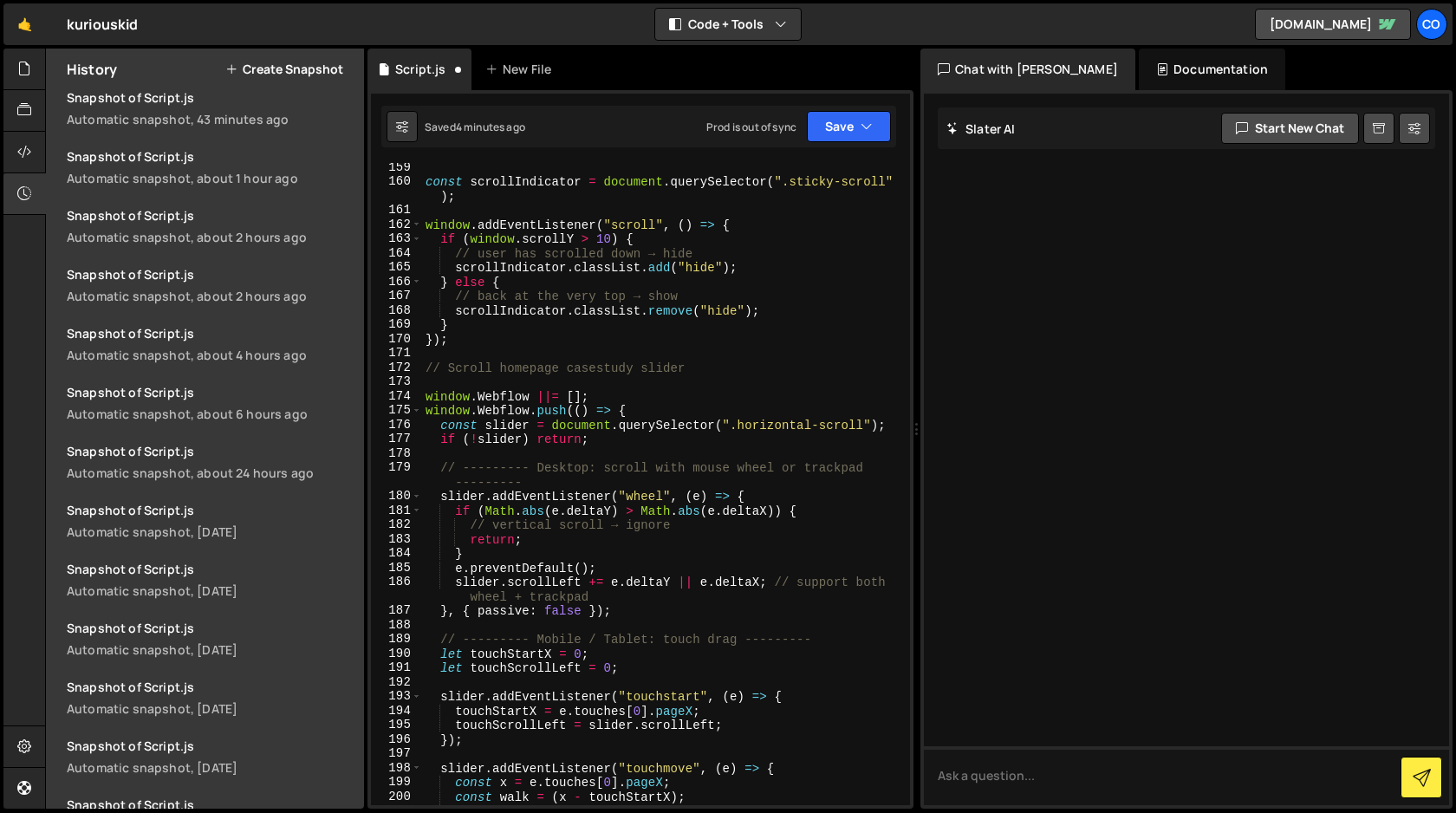
scroll to position [2332, 0]
click at [857, 128] on button "Save" at bounding box center [849, 126] width 84 height 31
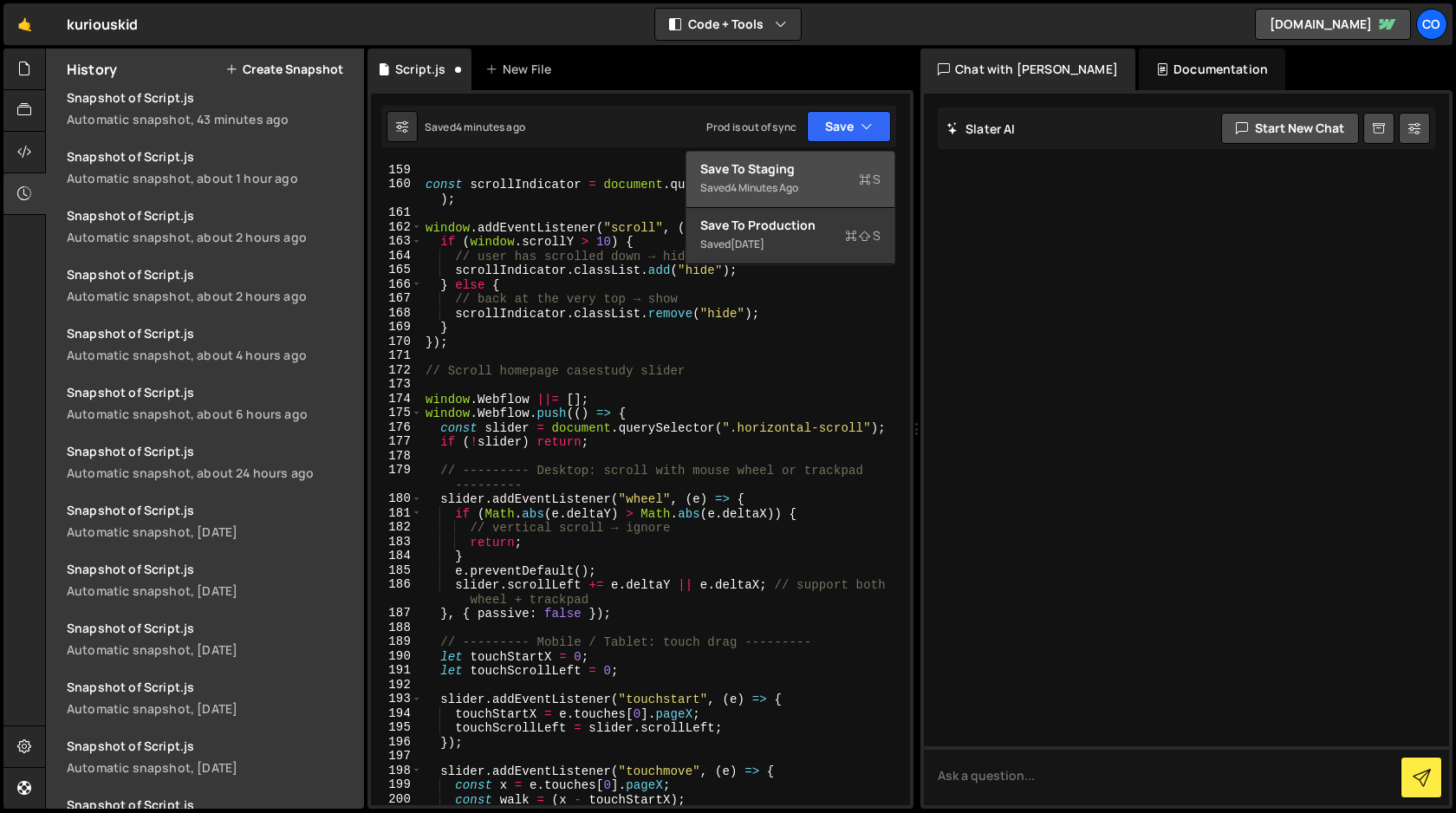
click at [824, 173] on div "Save to Staging S" at bounding box center [790, 168] width 180 height 17
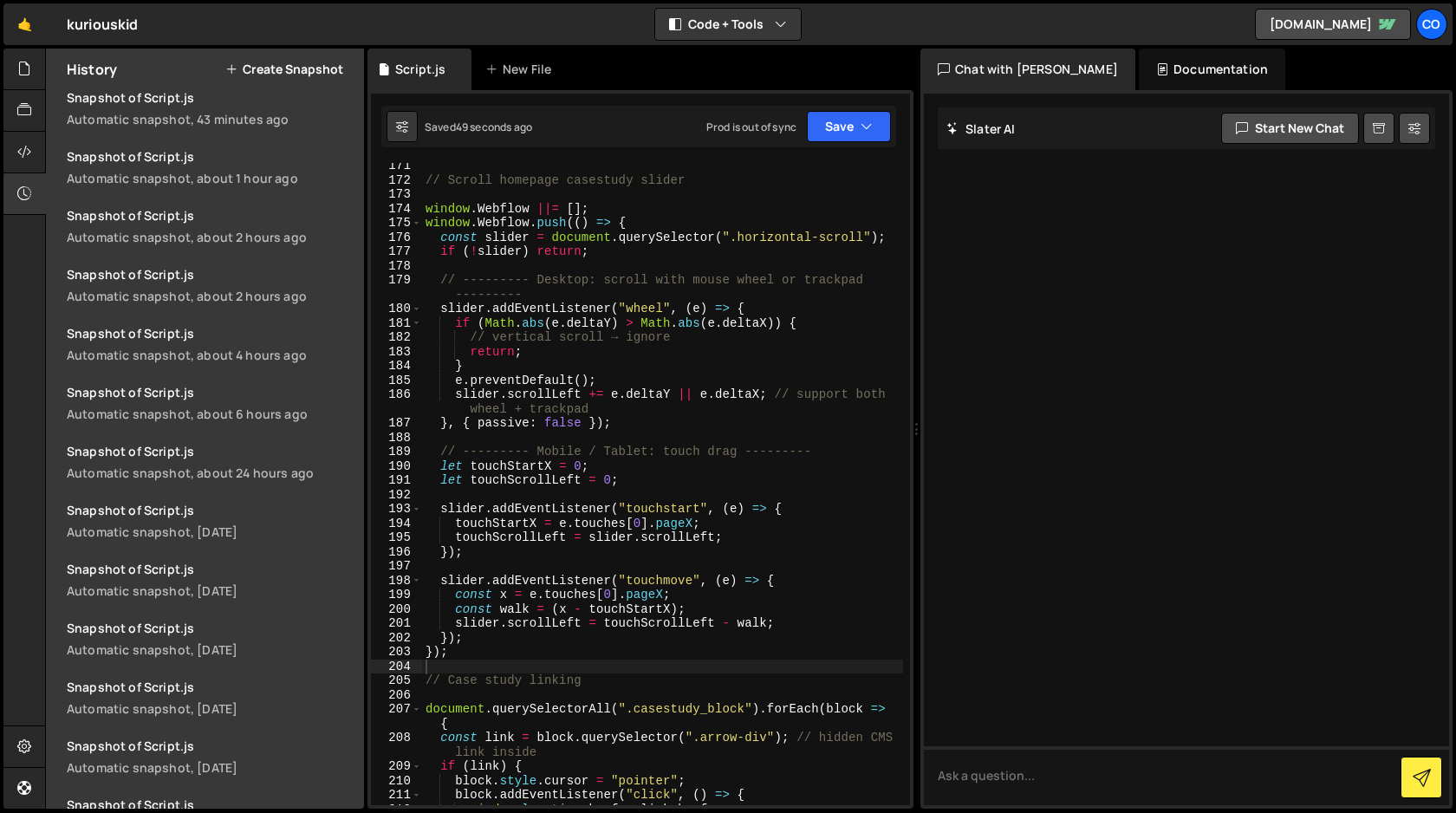
scroll to position [2521, 0]
click at [453, 652] on div "// Scroll homepage casestudy slider window . Webflow ||= [ ] ; window . Webflow…" at bounding box center [663, 494] width 481 height 671
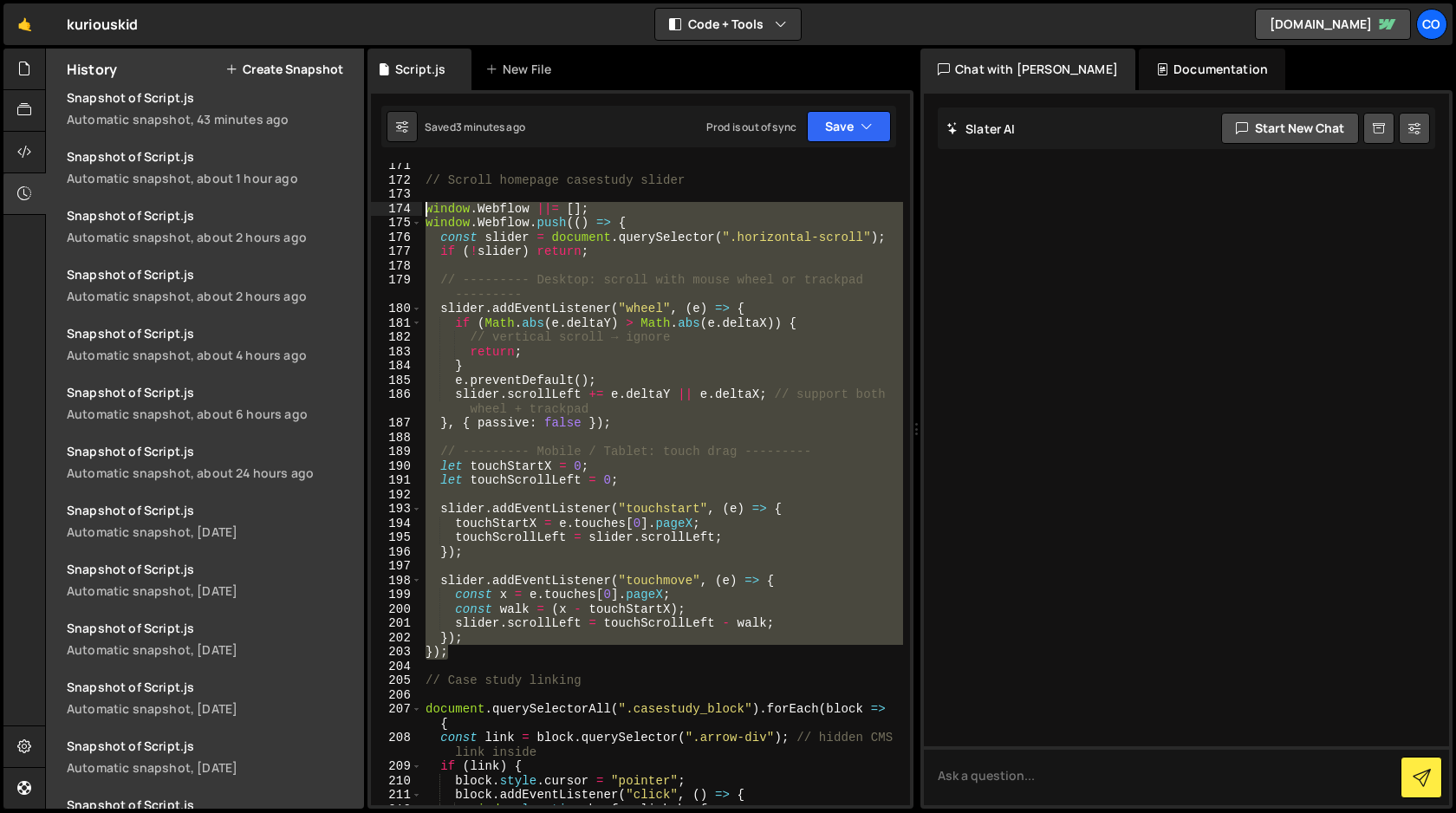
drag, startPoint x: 453, startPoint y: 652, endPoint x: 419, endPoint y: 212, distance: 441.3
click at [419, 212] on div "}); 171 172 173 174 175 176 177 178 179 180 181 182 183 184 185 186 187 188 189…" at bounding box center [640, 484] width 539 height 642
type textarea "window.Webflow ||= []; window.Webflow.push(() => {"
paste textarea
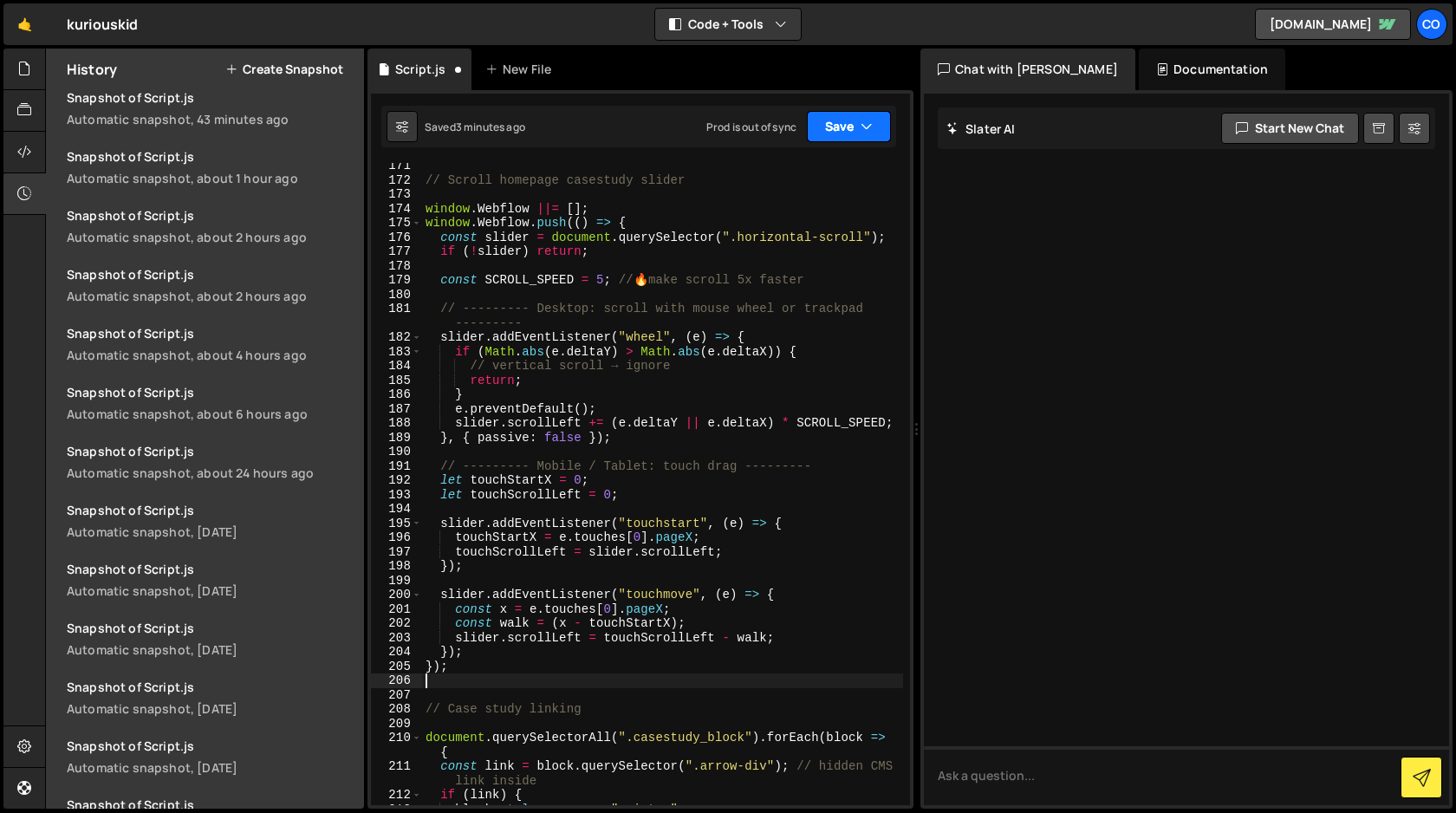
click at [845, 126] on button "Save" at bounding box center [849, 126] width 84 height 31
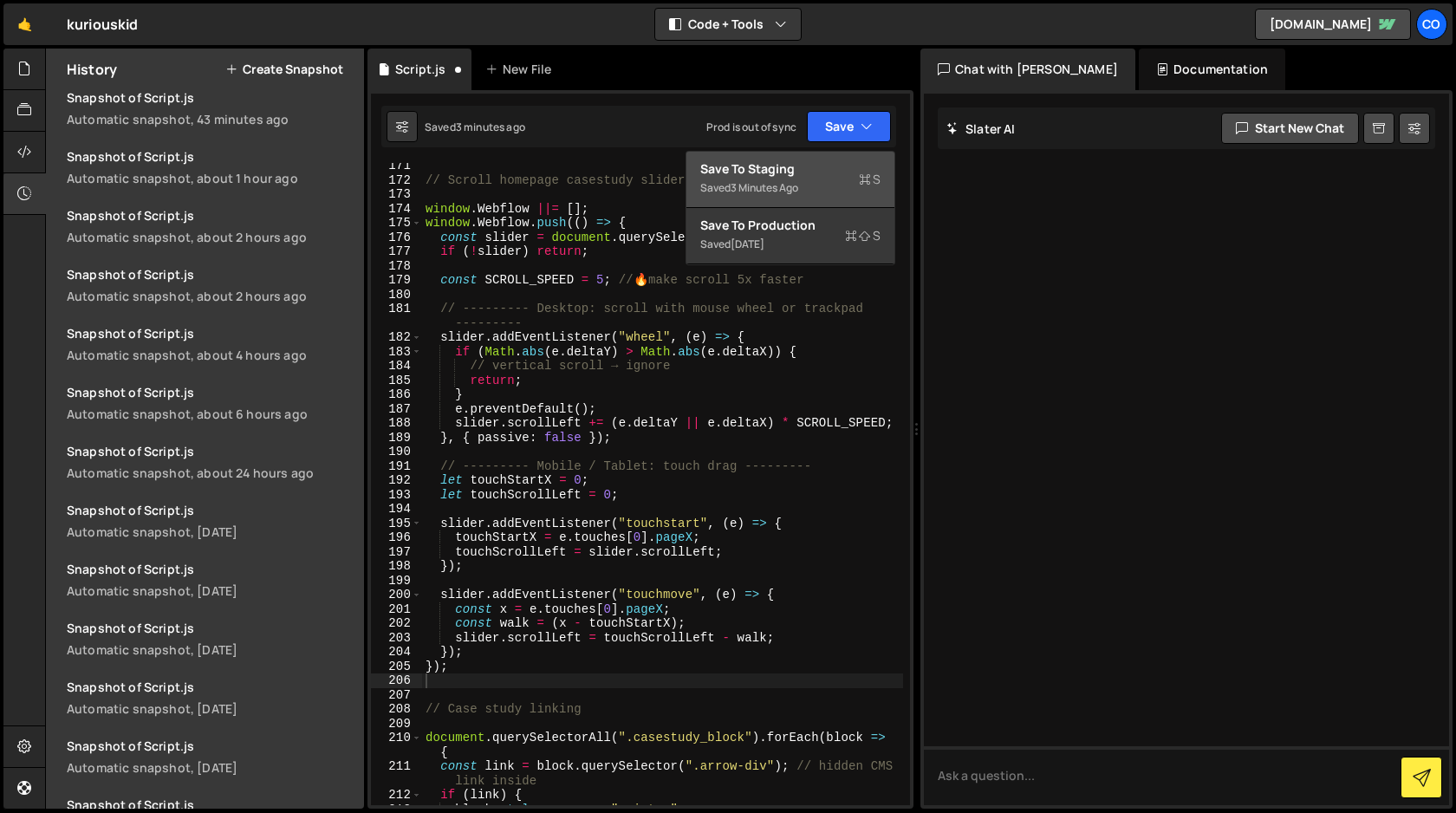
click at [822, 173] on div "Save to Staging S" at bounding box center [790, 168] width 180 height 17
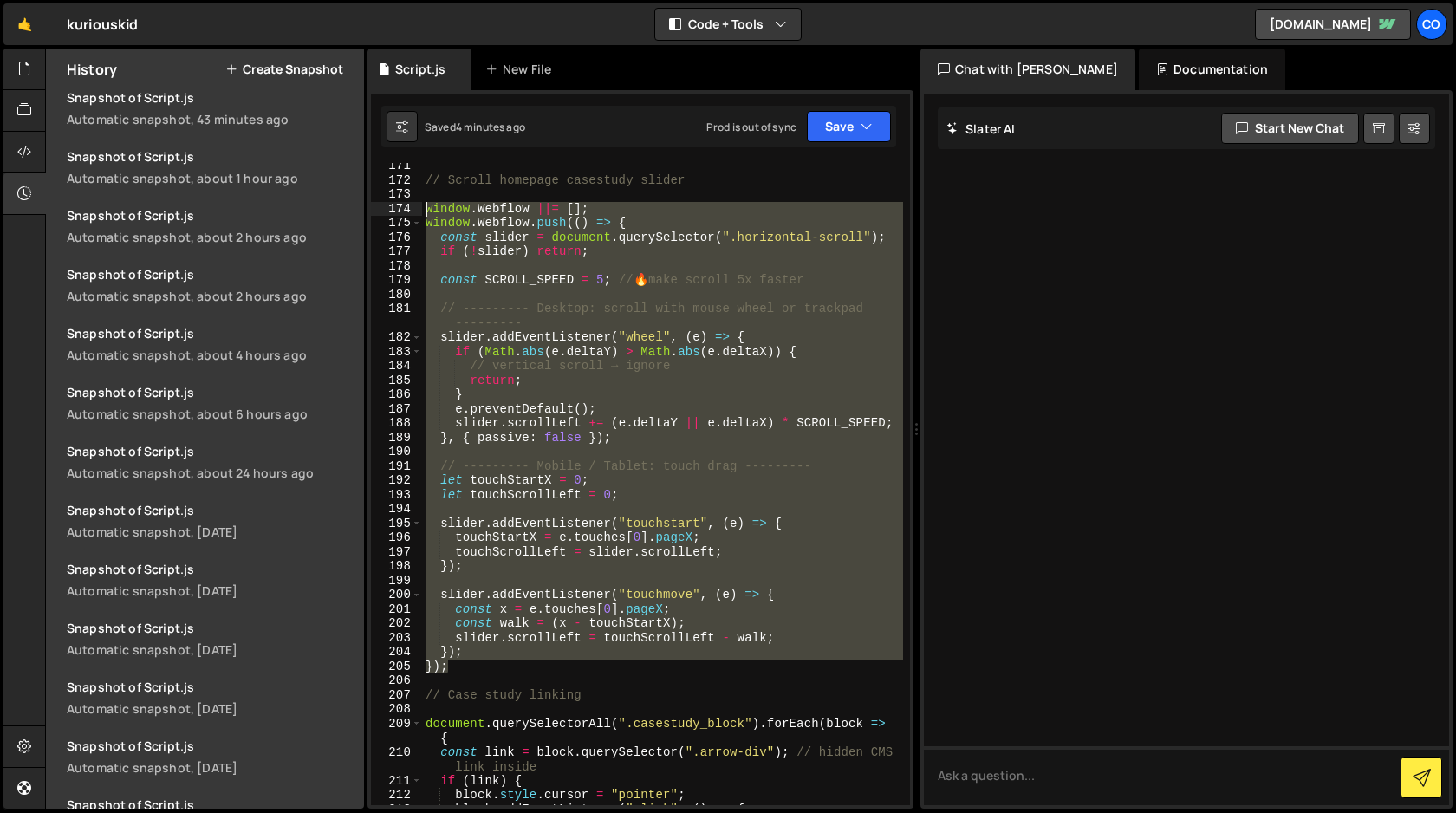
drag, startPoint x: 453, startPoint y: 667, endPoint x: 416, endPoint y: 205, distance: 463.5
click at [416, 205] on div "}); 171 172 173 174 175 176 177 178 179 180 181 182 183 184 185 186 187 188 189…" at bounding box center [640, 484] width 539 height 642
type textarea "window.Webflow ||= []; window.Webflow.push(() => {"
paste textarea
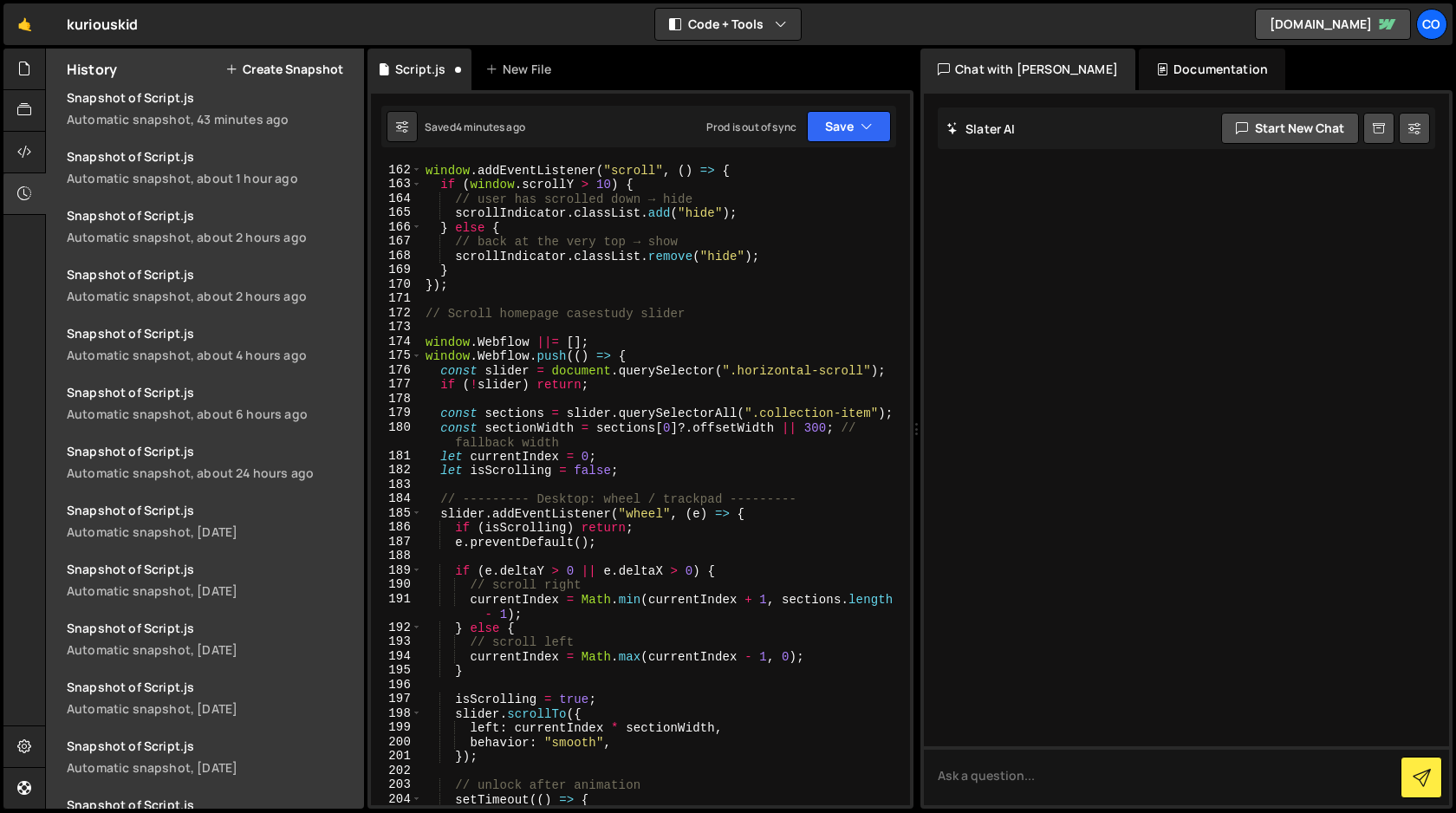
scroll to position [2388, 0]
click at [850, 129] on button "Save" at bounding box center [849, 126] width 84 height 31
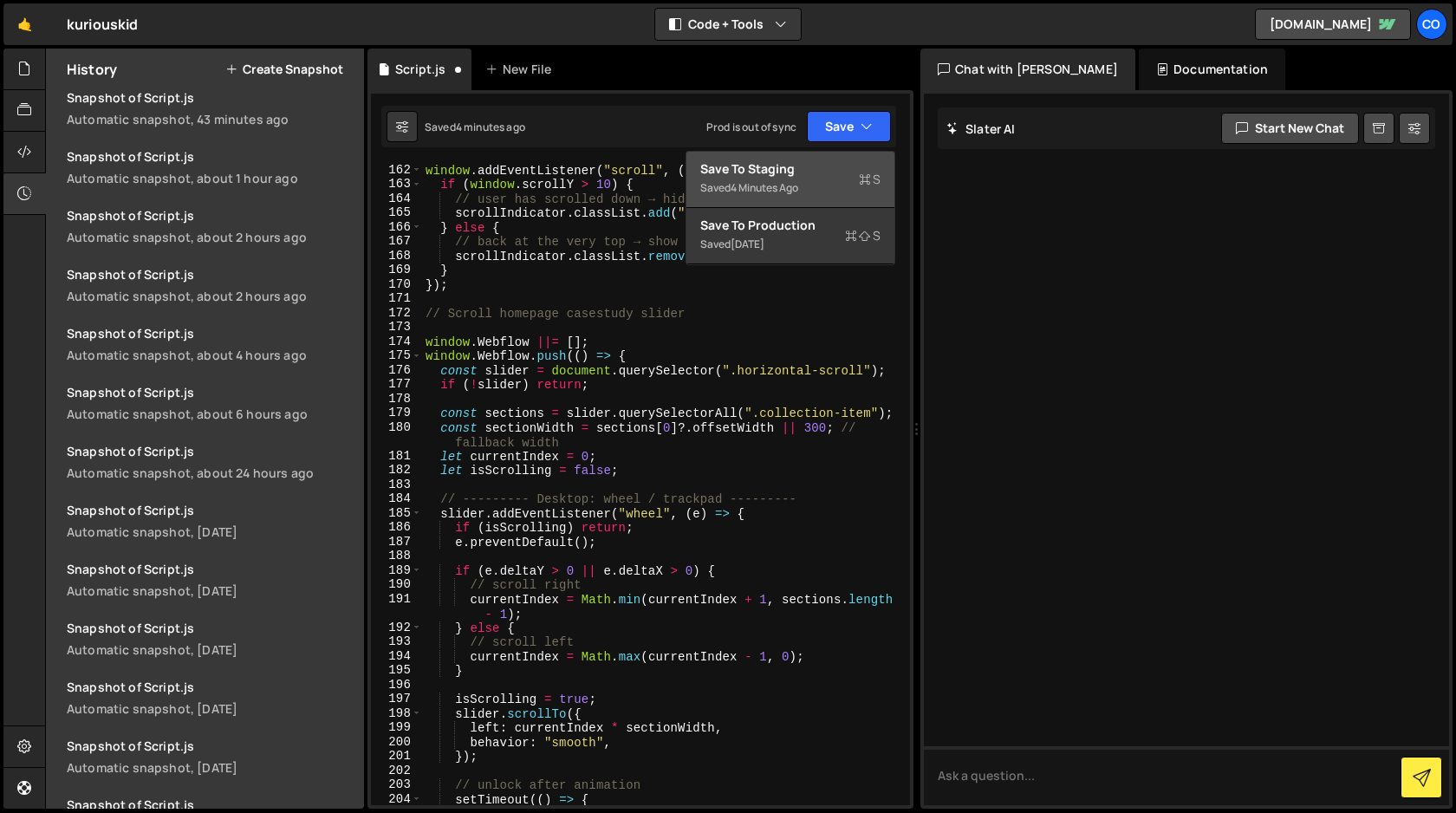
click at [792, 179] on div "Saved 4 minutes ago" at bounding box center [790, 188] width 180 height 21
